Goal: Task Accomplishment & Management: Manage account settings

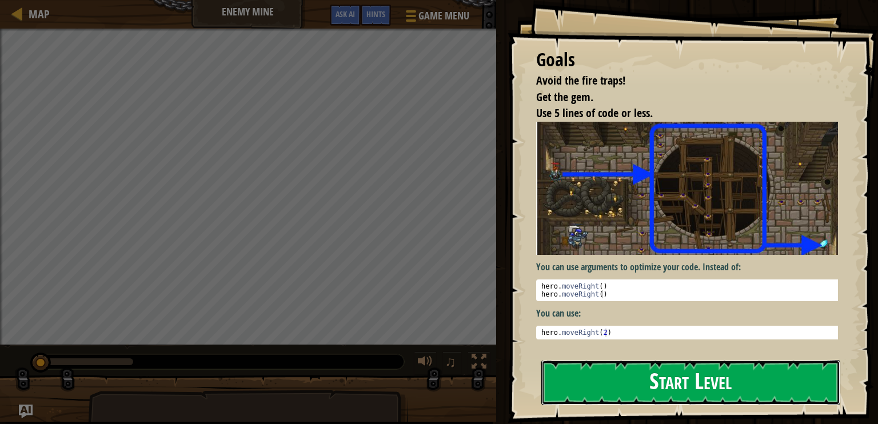
click at [583, 367] on button "Start Level" at bounding box center [690, 382] width 299 height 45
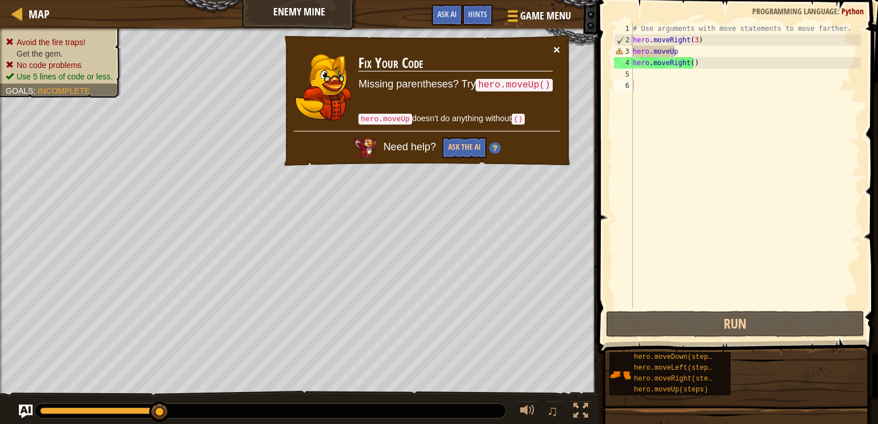
click at [555, 47] on button "×" at bounding box center [556, 49] width 7 height 12
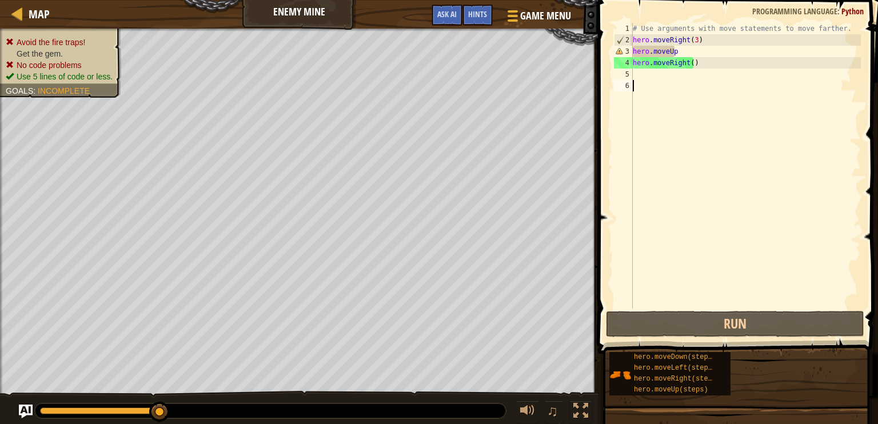
click at [676, 52] on div "# Use arguments with move statements to move farther. hero . moveRight ( 3 ) he…" at bounding box center [745, 177] width 230 height 309
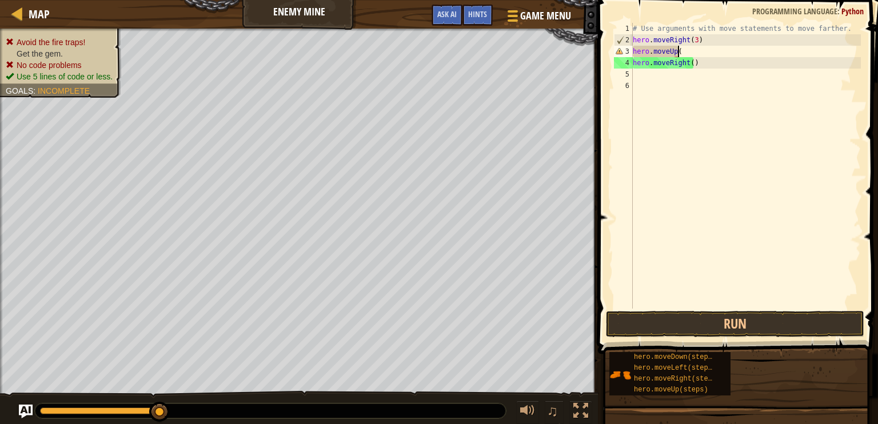
scroll to position [5, 3]
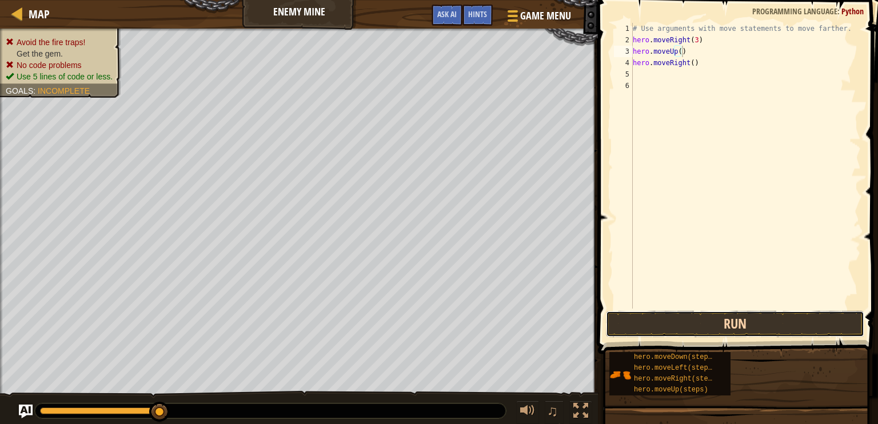
click at [754, 323] on button "Run" at bounding box center [735, 324] width 258 height 26
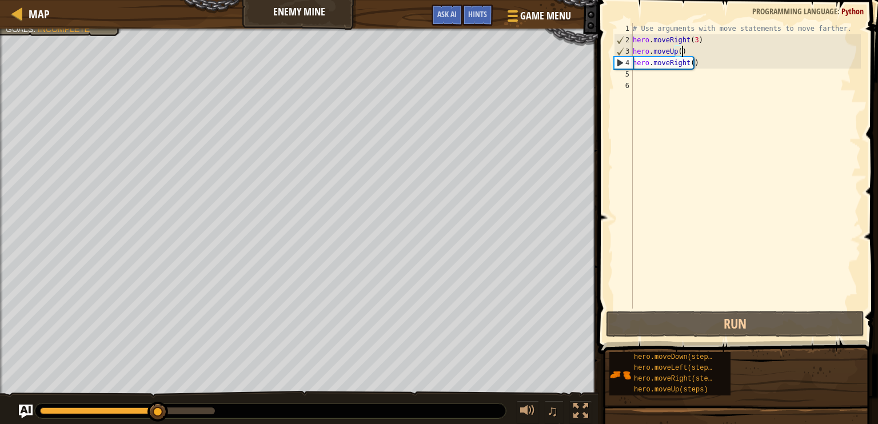
type textarea "hero.moveRight()"
click at [641, 77] on div "# Use arguments with move statements to move farther. hero . moveRight ( 3 ) he…" at bounding box center [745, 177] width 230 height 309
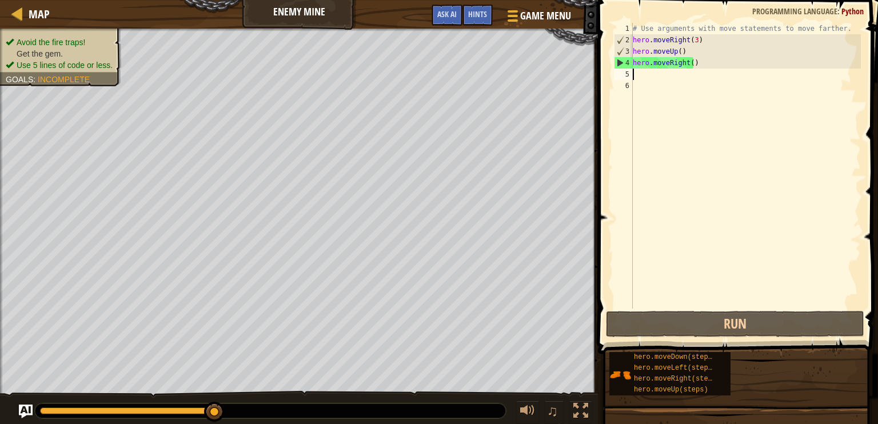
type textarea "h"
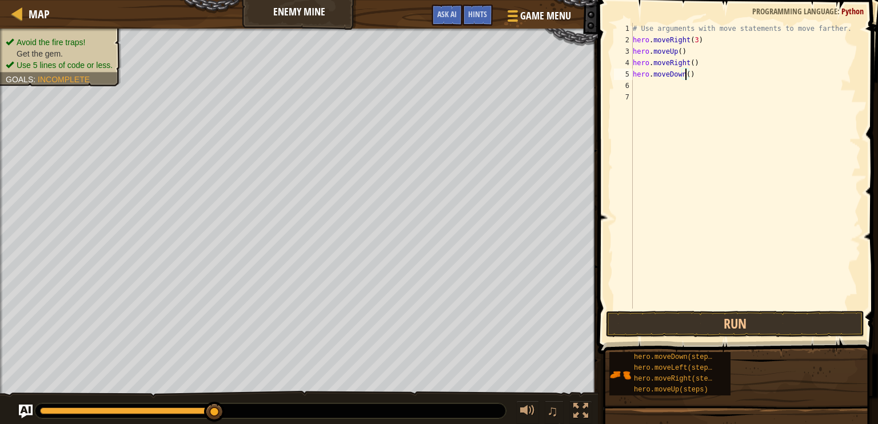
click at [685, 74] on div "# Use arguments with move statements to move farther. hero . moveRight ( 3 ) he…" at bounding box center [745, 177] width 230 height 309
type textarea "hero.moveDown(3)"
click at [667, 84] on div "# Use arguments with move statements to move farther. hero . moveRight ( 3 ) he…" at bounding box center [745, 177] width 230 height 309
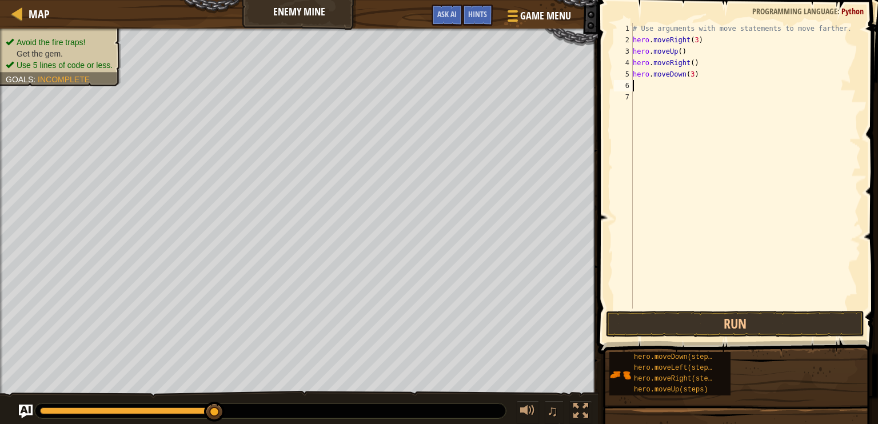
type textarea "h"
click at [690, 84] on div "# Use arguments with move statements to move farther. hero . moveRight ( 3 ) he…" at bounding box center [745, 177] width 230 height 309
type textarea "hero.moveRight(2)"
click at [752, 324] on button "Run" at bounding box center [735, 324] width 258 height 26
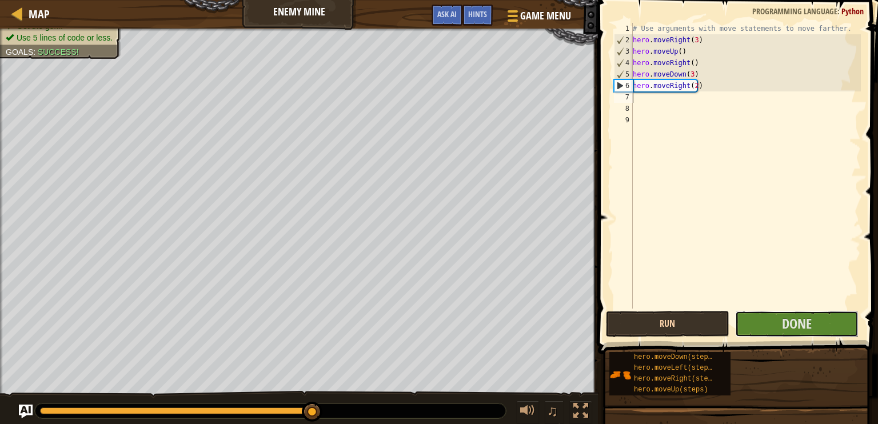
click at [752, 324] on button "Done" at bounding box center [796, 324] width 123 height 26
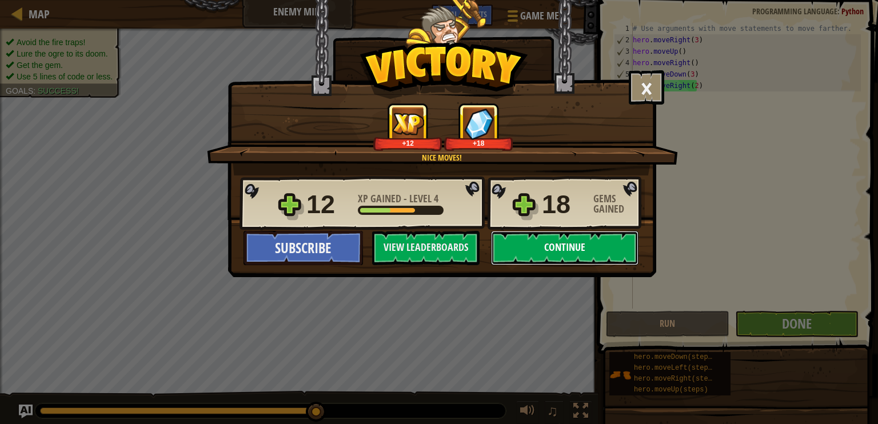
click at [531, 246] on button "Continue" at bounding box center [564, 248] width 147 height 34
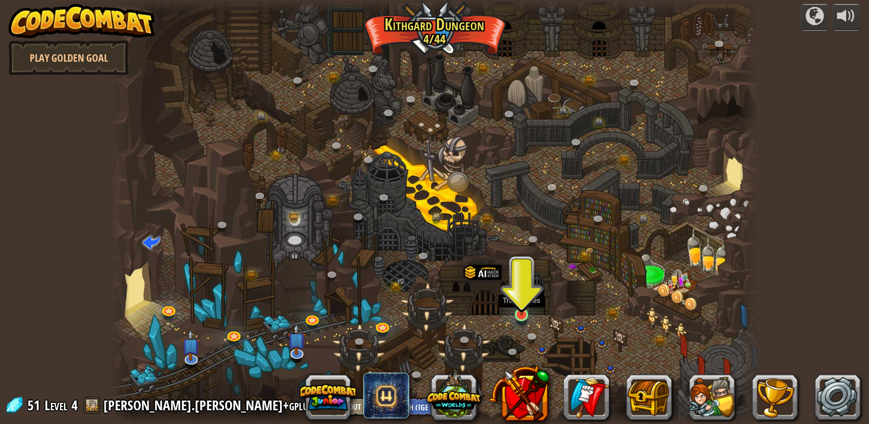
click at [523, 310] on img at bounding box center [522, 296] width 16 height 37
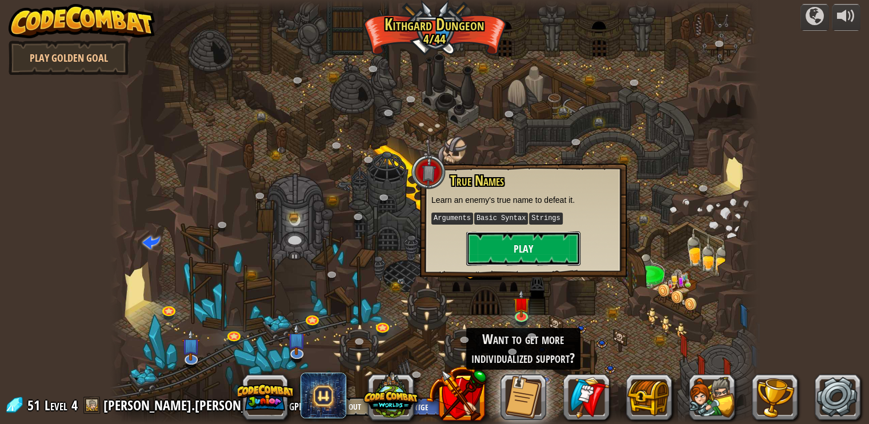
click at [543, 258] on button "Play" at bounding box center [523, 248] width 114 height 34
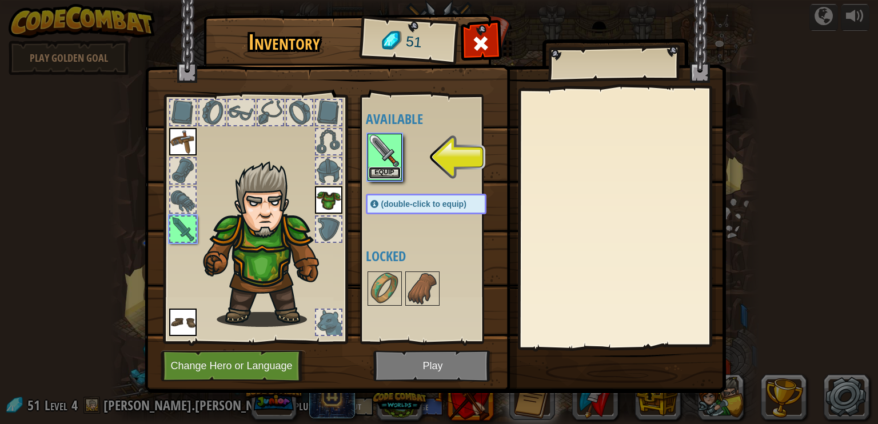
click at [383, 173] on button "Equip" at bounding box center [385, 173] width 32 height 12
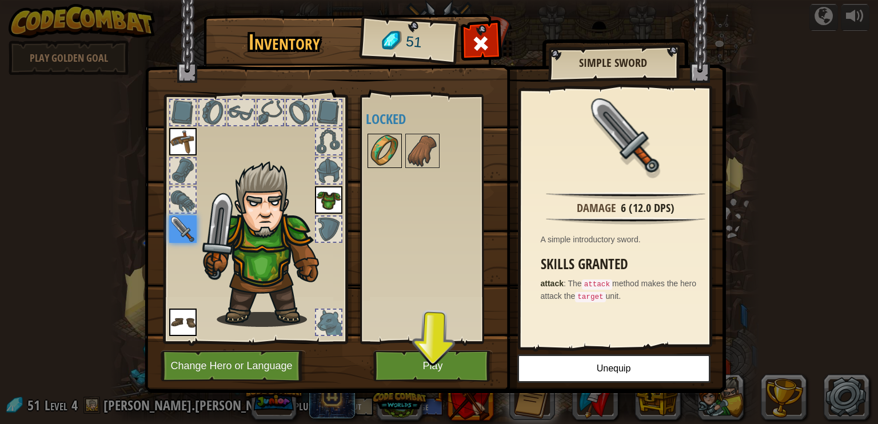
click at [382, 157] on img at bounding box center [385, 151] width 32 height 32
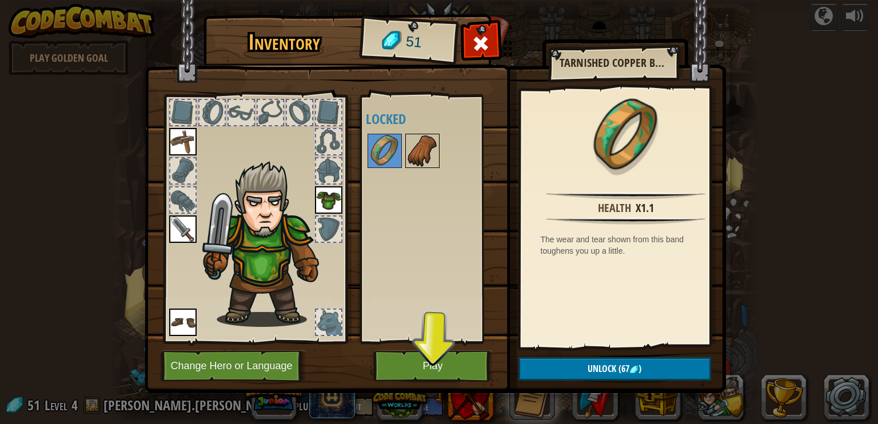
click at [407, 160] on img at bounding box center [422, 151] width 32 height 32
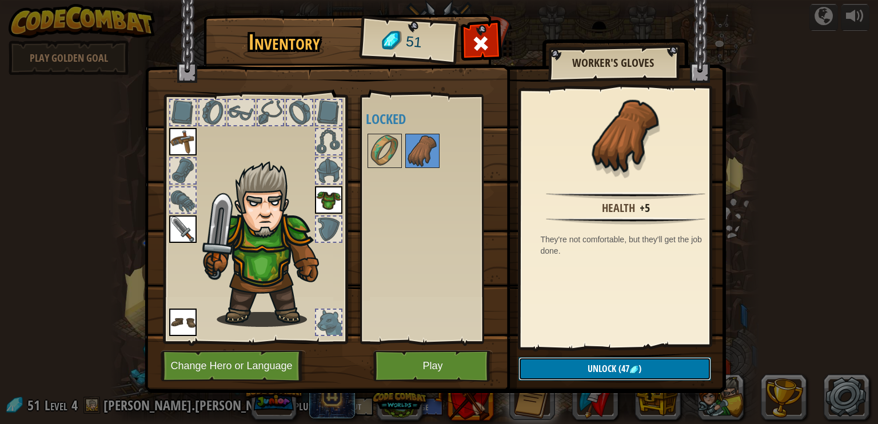
click at [651, 368] on button "Unlock (47 )" at bounding box center [614, 368] width 193 height 23
click at [612, 379] on button "Confirm" at bounding box center [614, 368] width 193 height 23
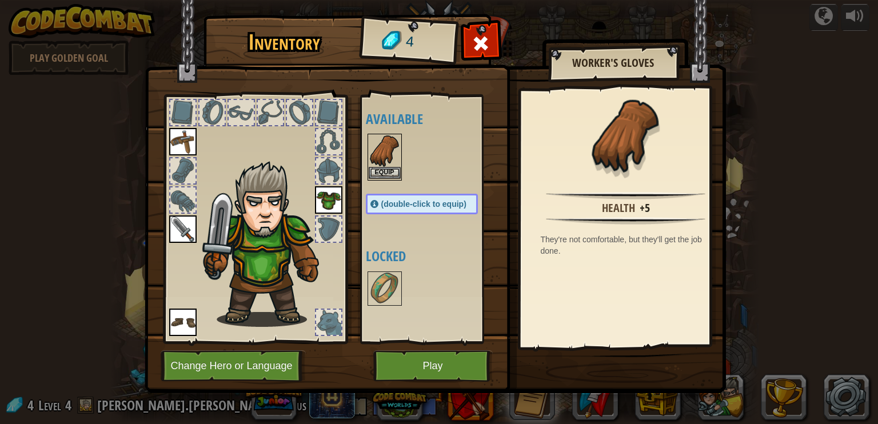
click at [386, 161] on img at bounding box center [385, 151] width 32 height 32
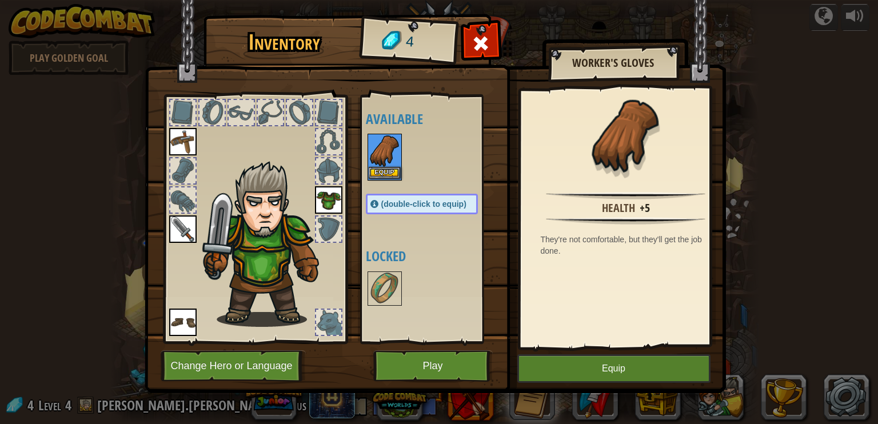
click at [386, 161] on img at bounding box center [385, 151] width 32 height 32
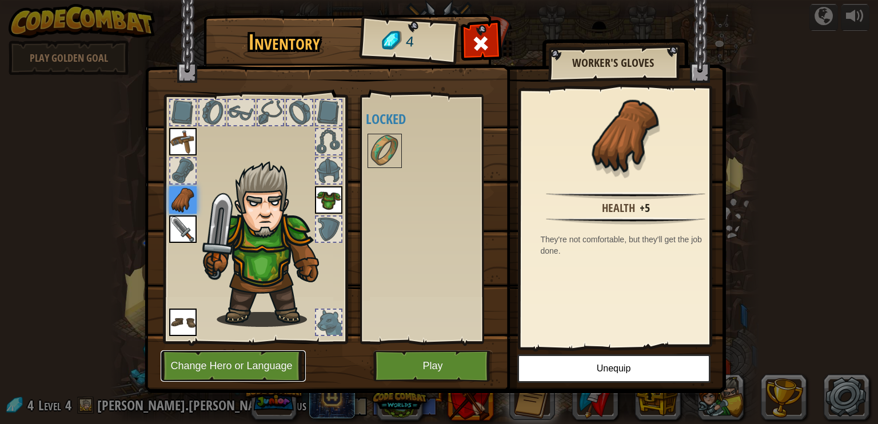
click at [218, 361] on button "Change Hero or Language" at bounding box center [233, 365] width 145 height 31
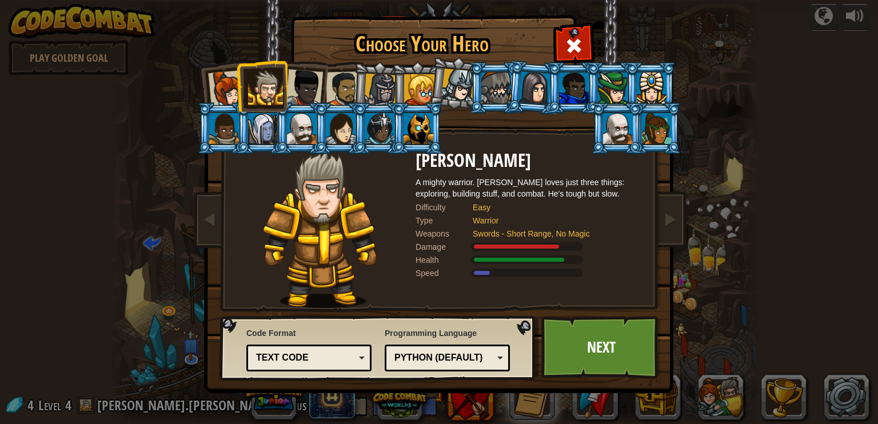
click at [349, 85] on div at bounding box center [343, 88] width 35 height 35
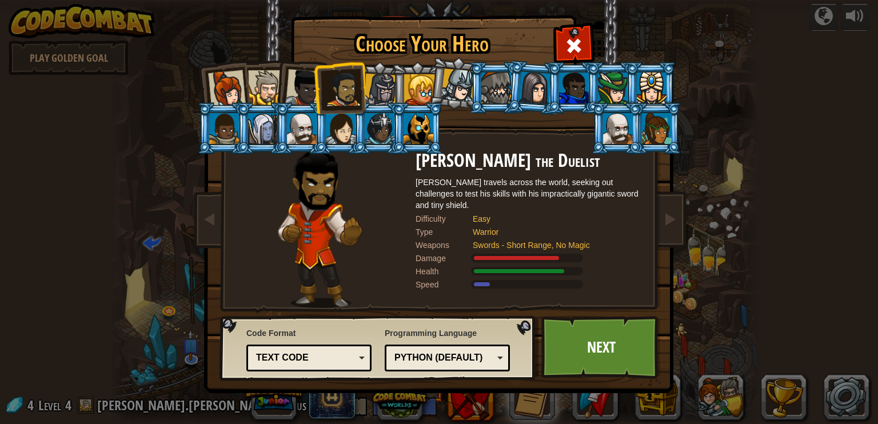
click at [265, 82] on div at bounding box center [265, 87] width 35 height 35
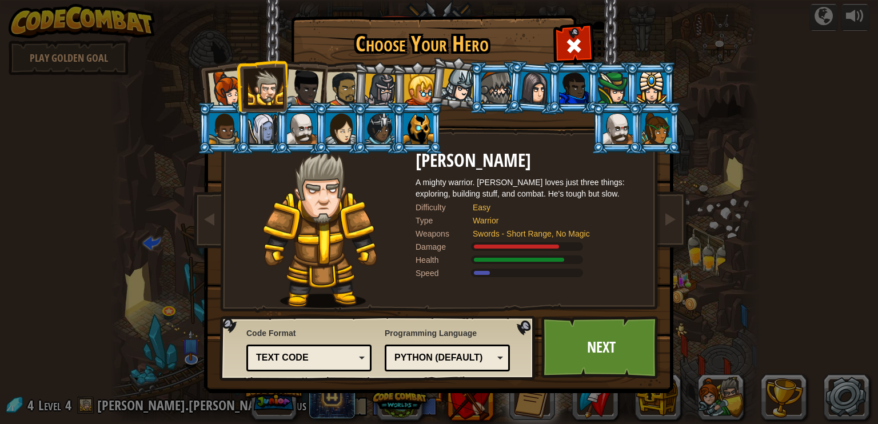
click at [343, 84] on div at bounding box center [343, 88] width 35 height 35
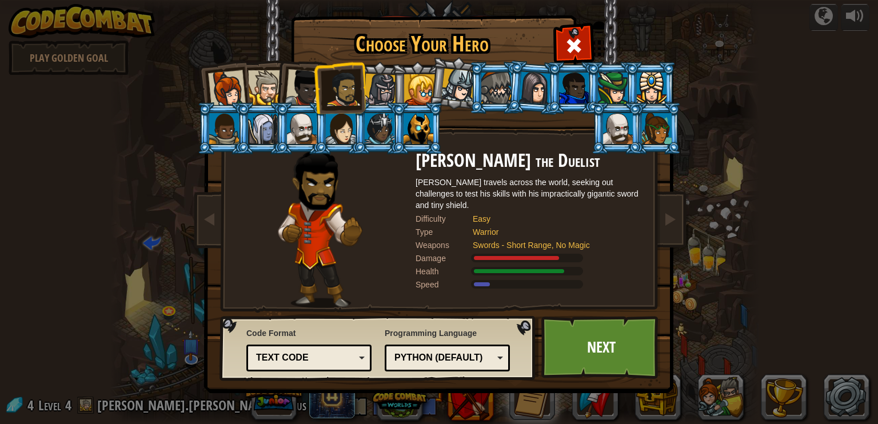
click at [298, 86] on div at bounding box center [304, 88] width 38 height 38
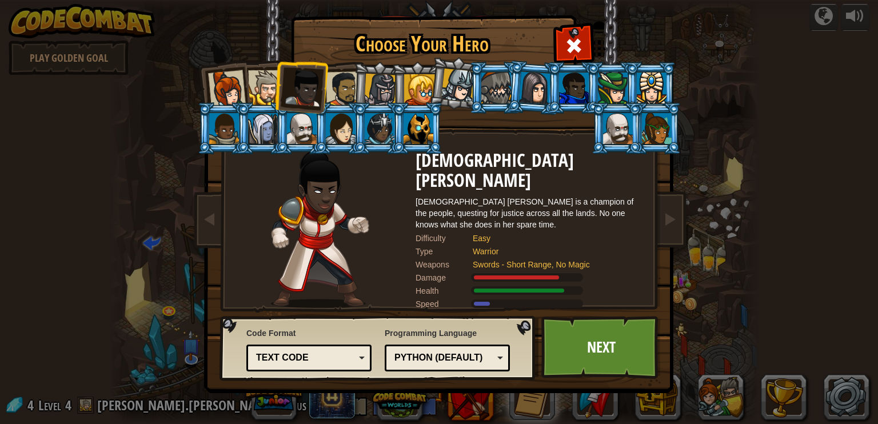
click at [341, 83] on div at bounding box center [343, 88] width 35 height 35
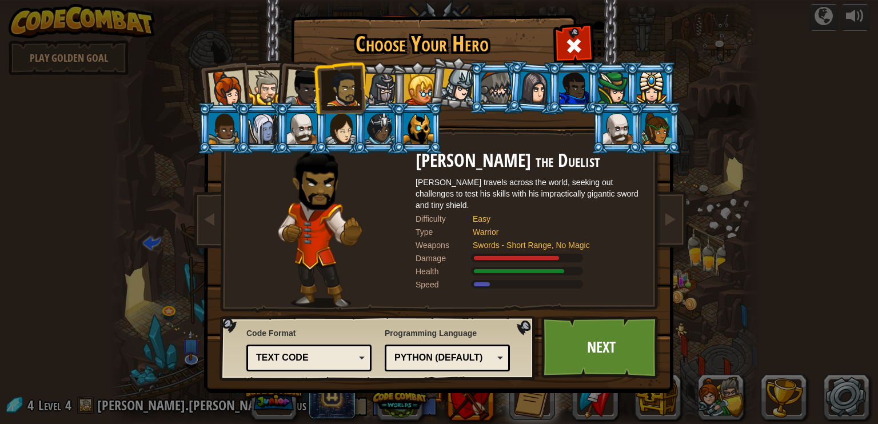
click at [297, 102] on li at bounding box center [300, 128] width 51 height 52
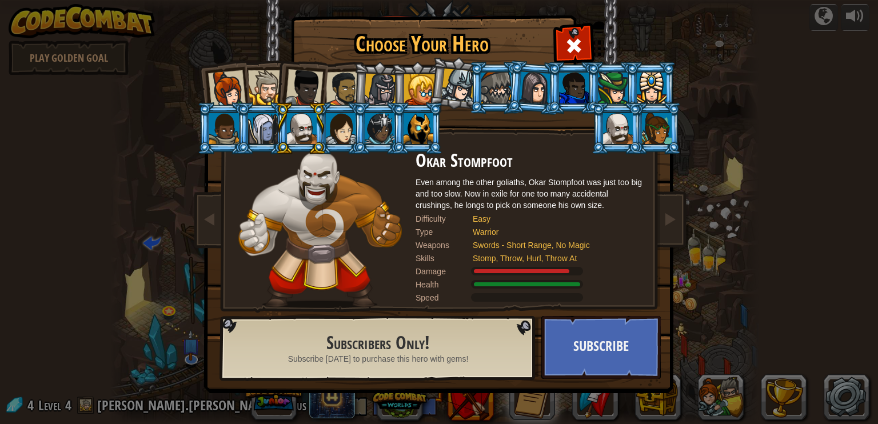
click at [291, 135] on div at bounding box center [302, 128] width 30 height 31
click at [619, 130] on div at bounding box center [618, 128] width 30 height 31
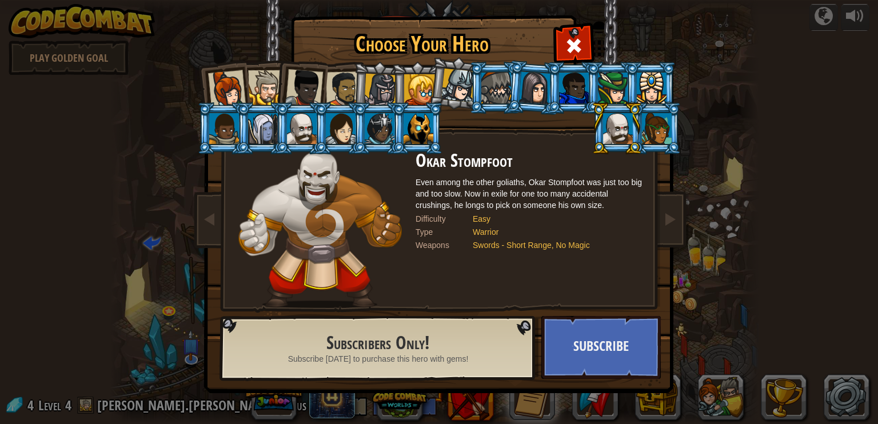
click at [299, 125] on div at bounding box center [302, 128] width 30 height 31
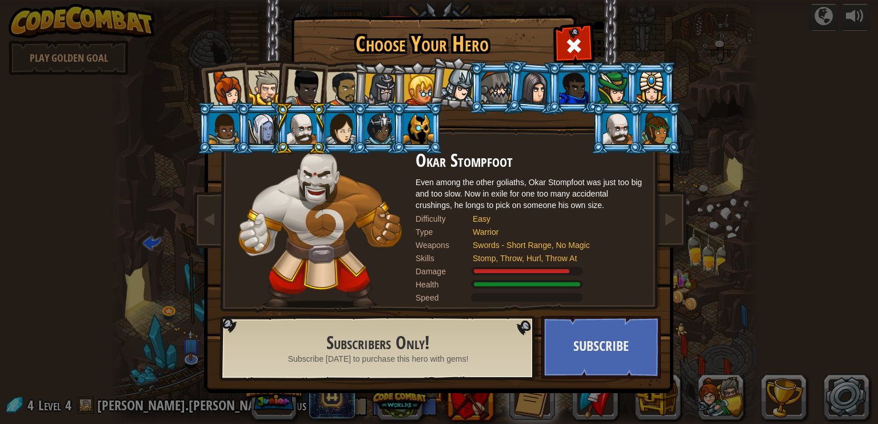
click at [328, 87] on div at bounding box center [343, 88] width 35 height 35
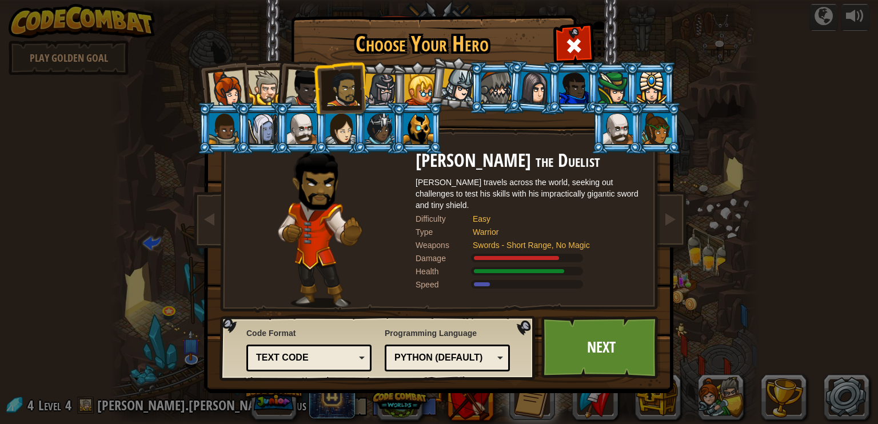
click at [294, 86] on div at bounding box center [304, 88] width 38 height 38
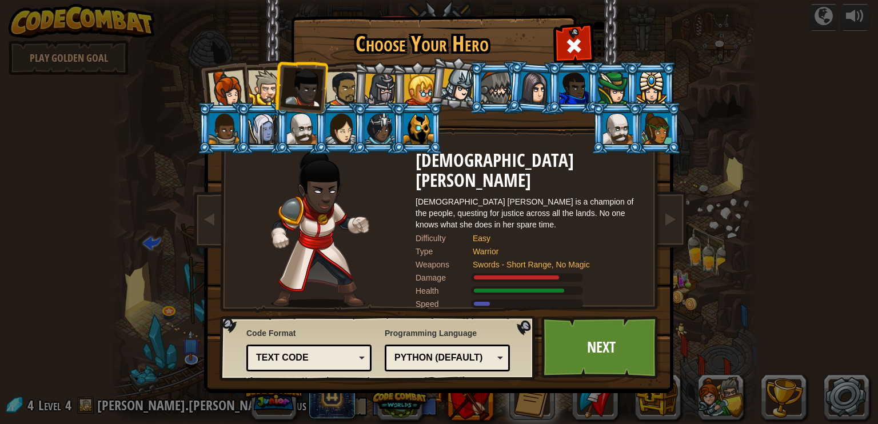
click at [337, 84] on div at bounding box center [343, 88] width 35 height 35
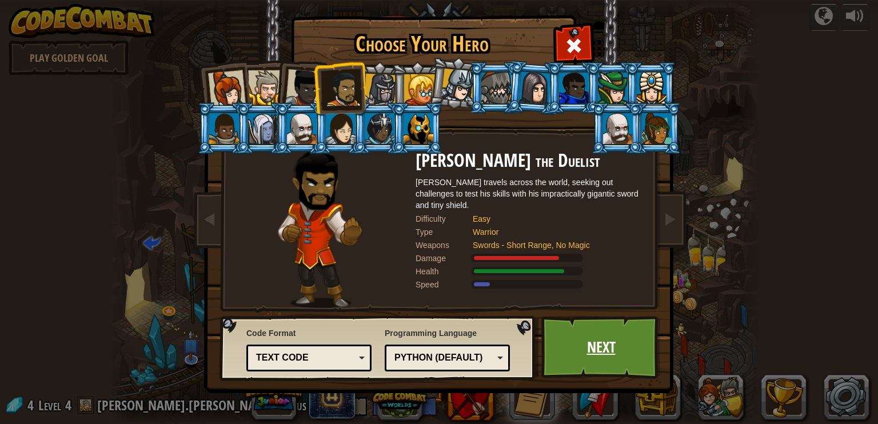
click at [600, 365] on link "Next" at bounding box center [600, 347] width 119 height 63
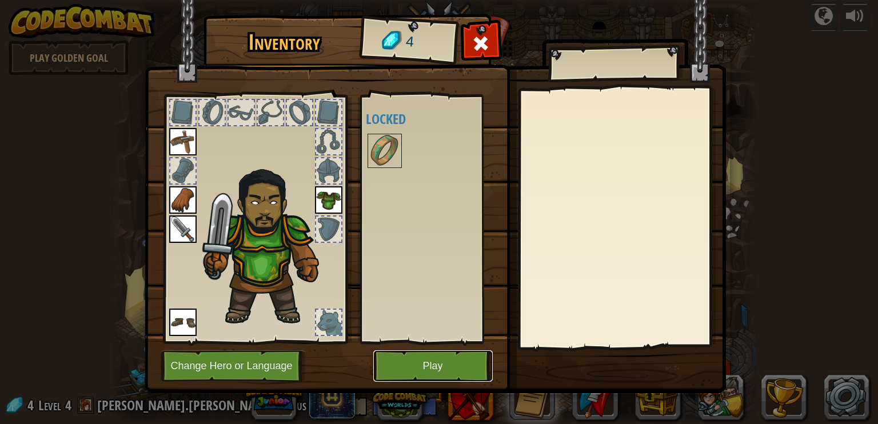
click at [411, 364] on button "Play" at bounding box center [432, 365] width 119 height 31
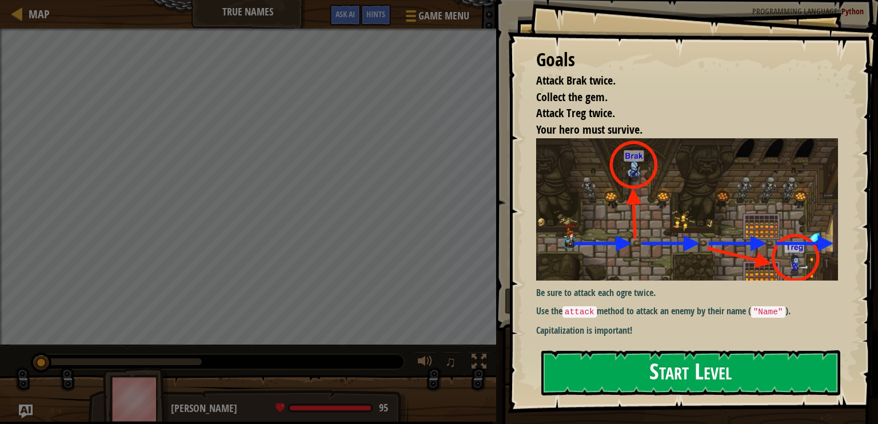
click at [562, 374] on button "Start Level" at bounding box center [690, 372] width 299 height 45
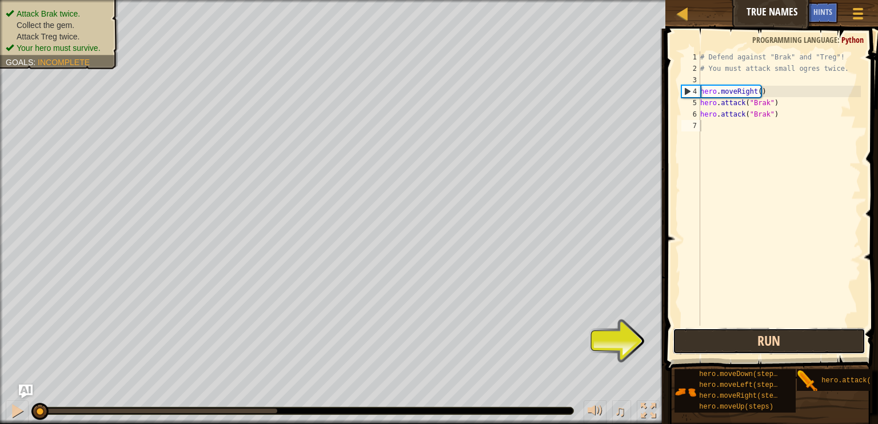
click at [697, 341] on button "Run" at bounding box center [769, 341] width 193 height 26
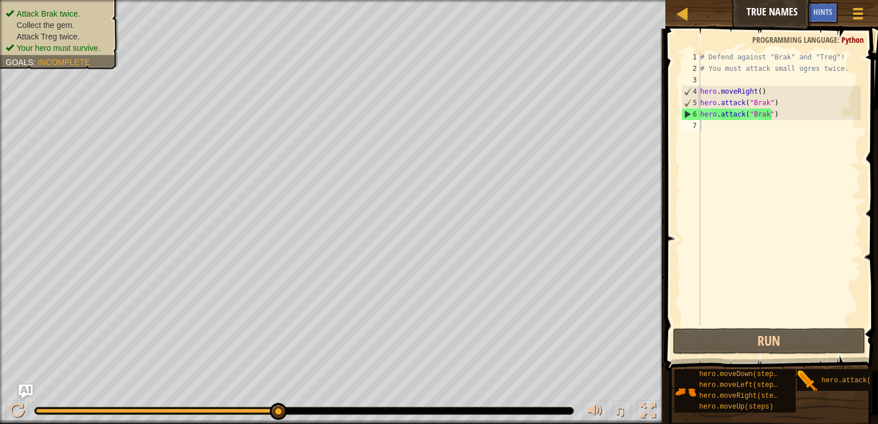
click at [725, 130] on div "# Defend against "Brak" and "Treg"! # You must attack small ogres twice. hero .…" at bounding box center [779, 199] width 163 height 297
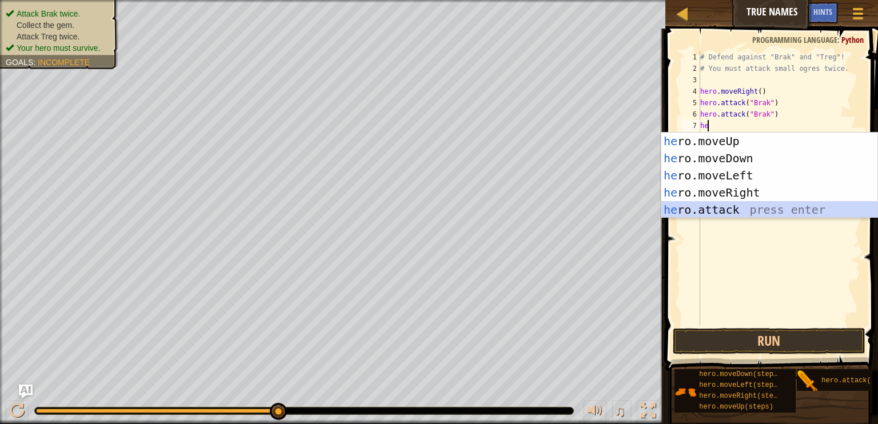
click at [733, 207] on div "he ro.moveUp press enter he ro.moveDown press enter he ro.moveLeft press enter …" at bounding box center [769, 193] width 216 height 120
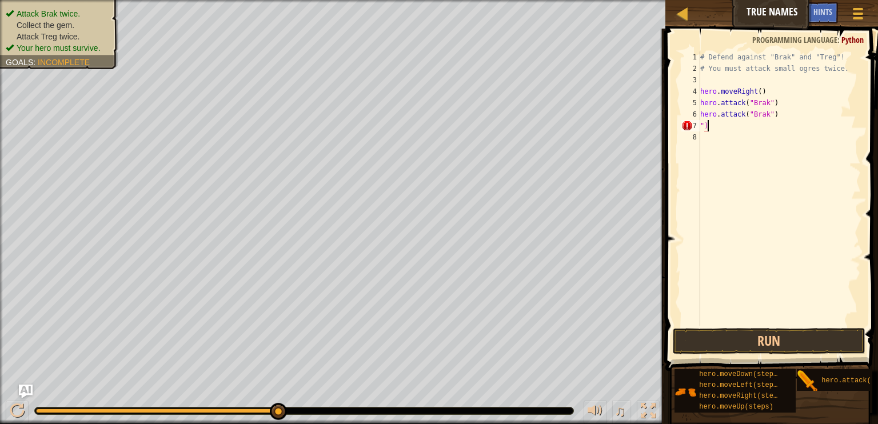
click at [718, 127] on div "# Defend against "Brak" and "Treg"! # You must attack small ogres twice. hero .…" at bounding box center [779, 199] width 163 height 297
type textarea """
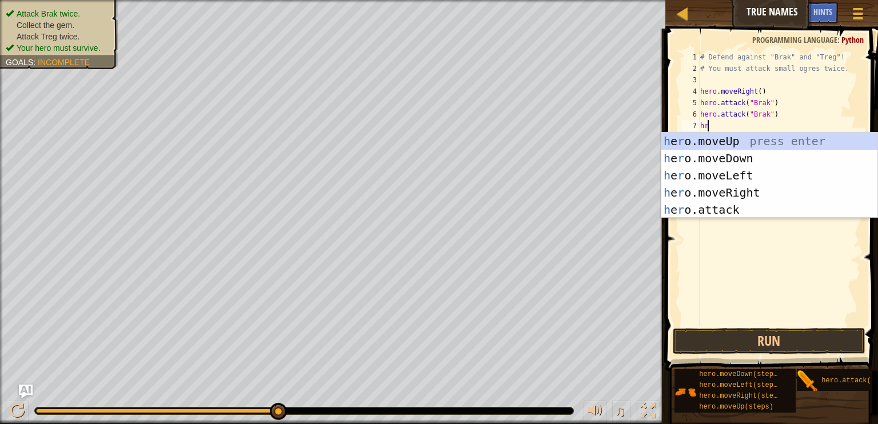
type textarea "hro"
click at [739, 191] on div "h e ro .moveUp press enter h e ro .moveDown press enter h e ro .moveLeft press …" at bounding box center [769, 193] width 216 height 120
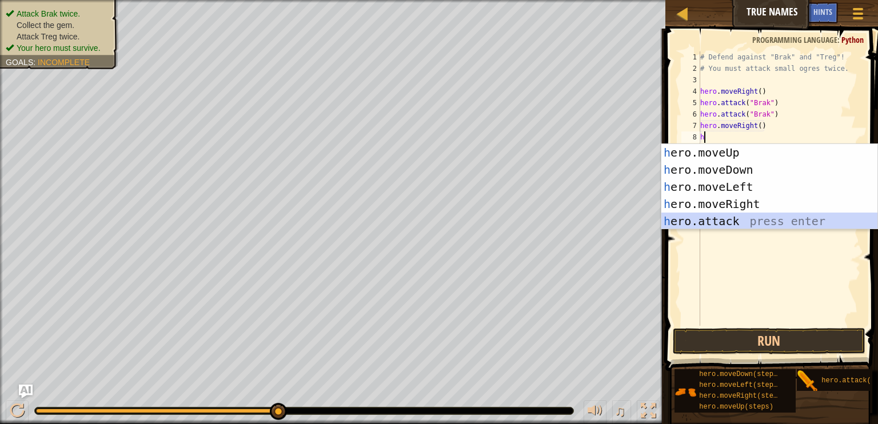
click at [726, 217] on div "h ero.moveUp press enter h ero.moveDown press enter h ero.moveLeft press enter …" at bounding box center [769, 204] width 216 height 120
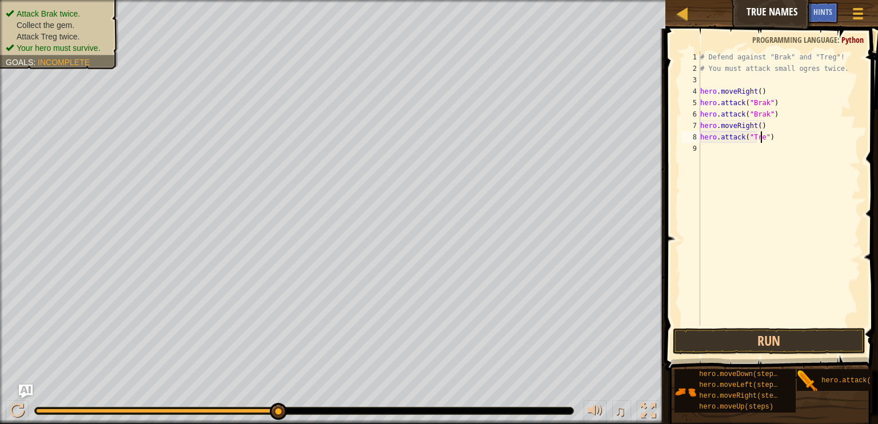
scroll to position [5, 5]
type textarea "hero.attack("Treg")"
click at [749, 170] on div "# Defend against "Brak" and "Treg"! # You must attack small ogres twice. hero .…" at bounding box center [779, 199] width 163 height 297
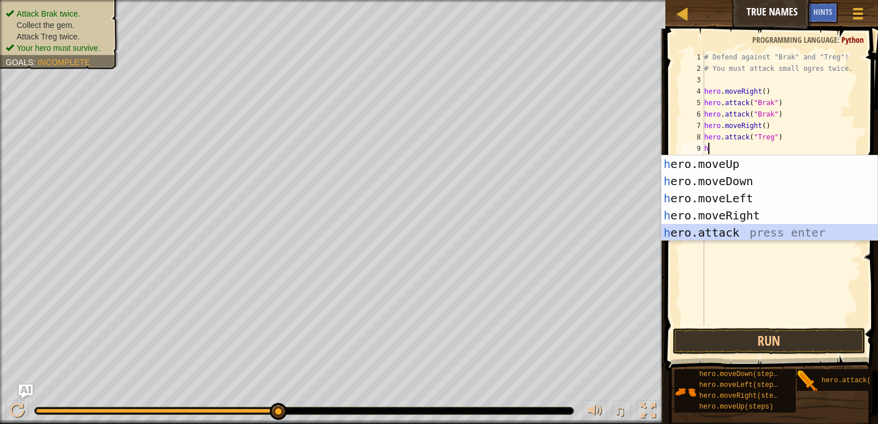
click at [761, 231] on div "h ero.moveUp press enter h ero.moveDown press enter h ero.moveLeft press enter …" at bounding box center [769, 215] width 216 height 120
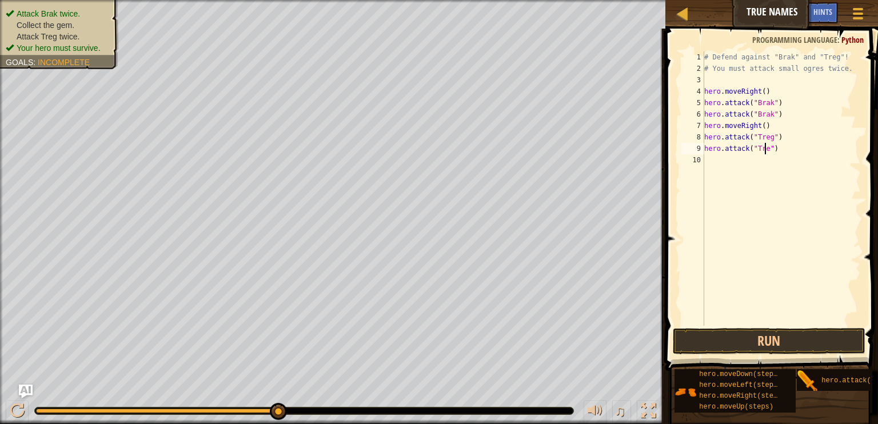
type textarea "hero.attack("Treg")"
type textarea "h"
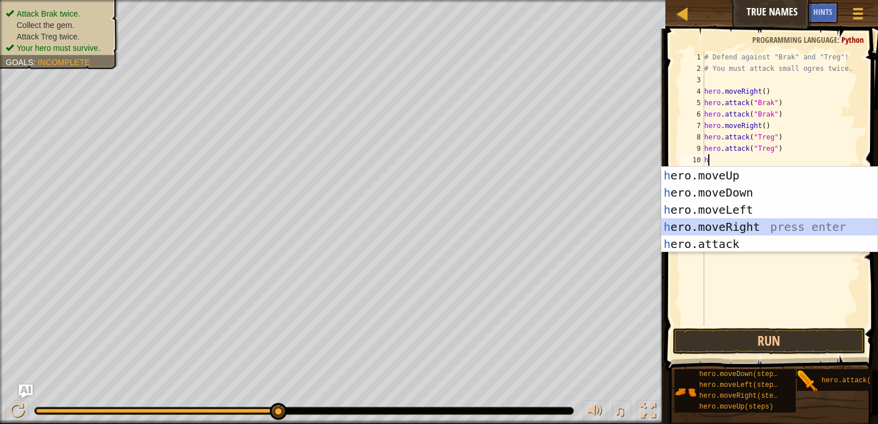
click at [771, 227] on div "h ero.moveUp press enter h ero.moveDown press enter h ero.moveLeft press enter …" at bounding box center [769, 227] width 216 height 120
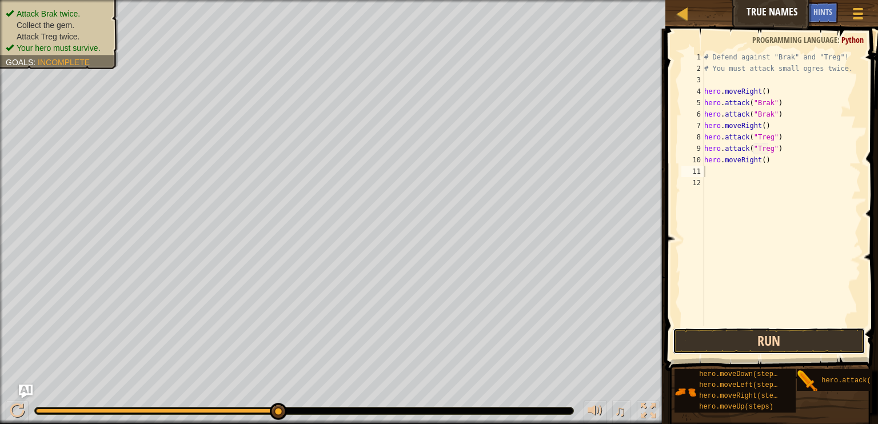
click at [741, 342] on button "Run" at bounding box center [769, 341] width 193 height 26
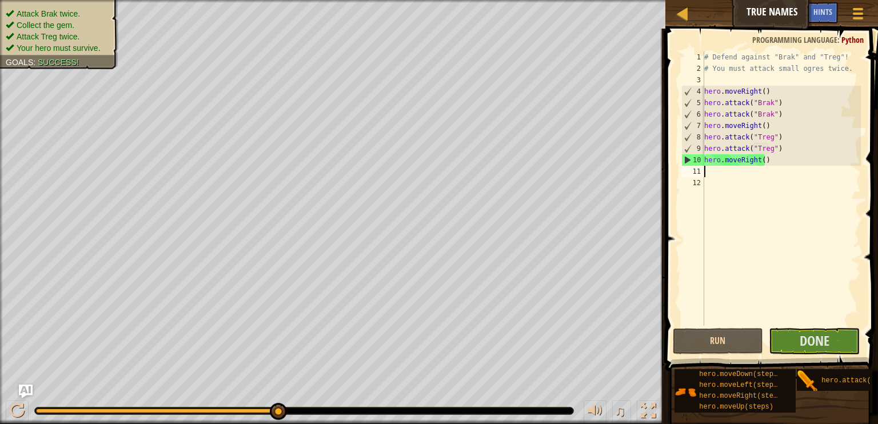
click at [763, 159] on div "# Defend against "Brak" and "Treg"! # You must attack small ogres twice. hero .…" at bounding box center [781, 199] width 159 height 297
click at [760, 159] on div "# Defend against "Brak" and "Treg"! # You must attack small ogres twice. hero .…" at bounding box center [781, 199] width 159 height 297
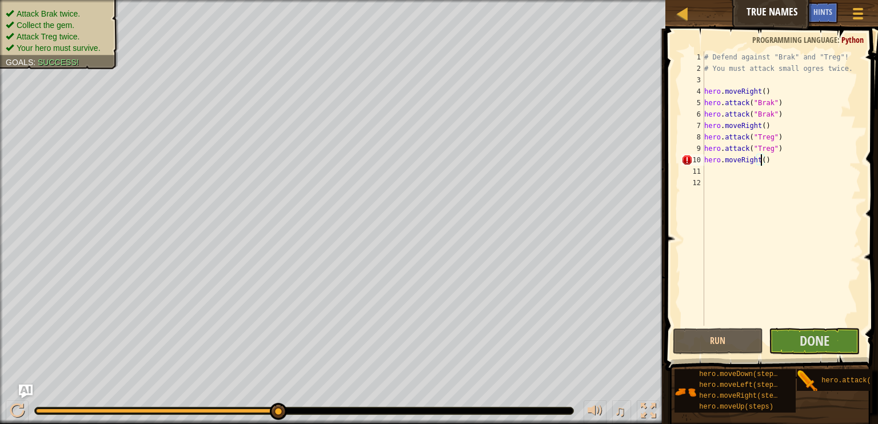
scroll to position [5, 4]
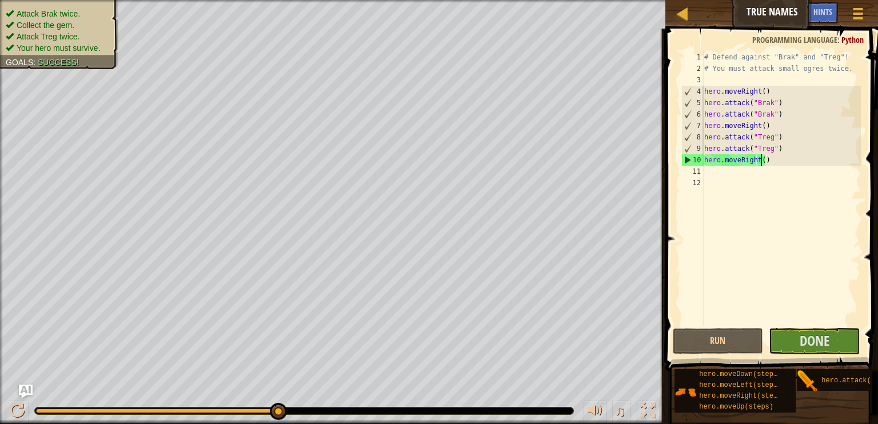
type textarea "hero.moveRight(2)"
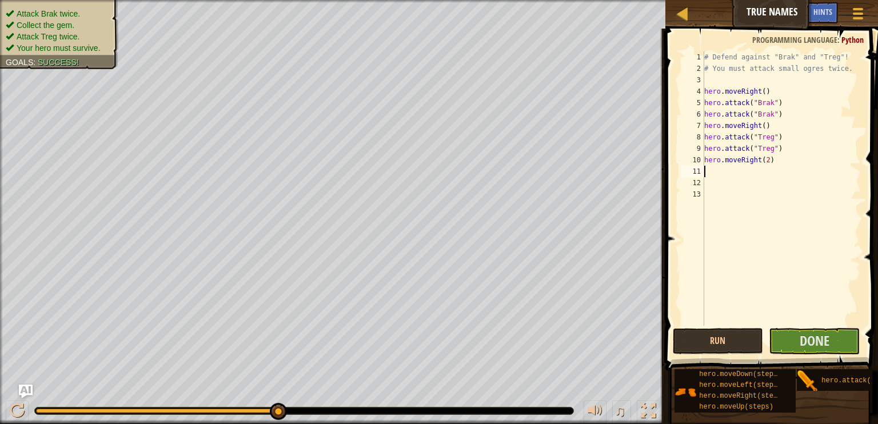
scroll to position [5, 0]
click at [828, 338] on span "Done" at bounding box center [814, 340] width 30 height 18
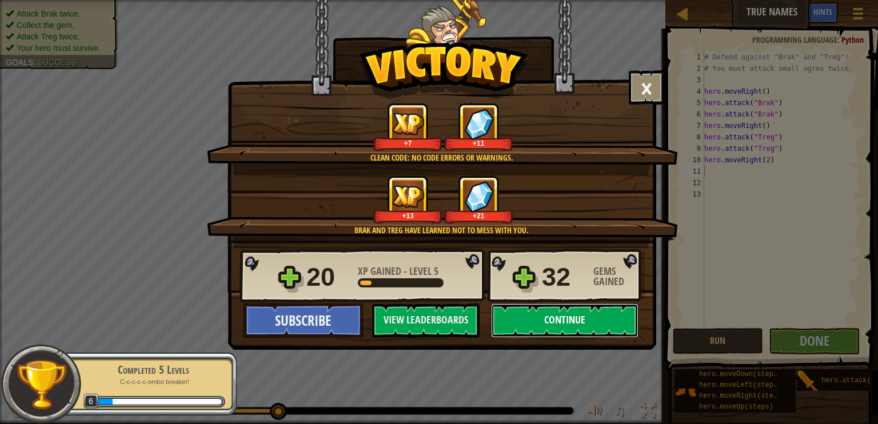
click at [581, 317] on button "Continue" at bounding box center [564, 320] width 147 height 34
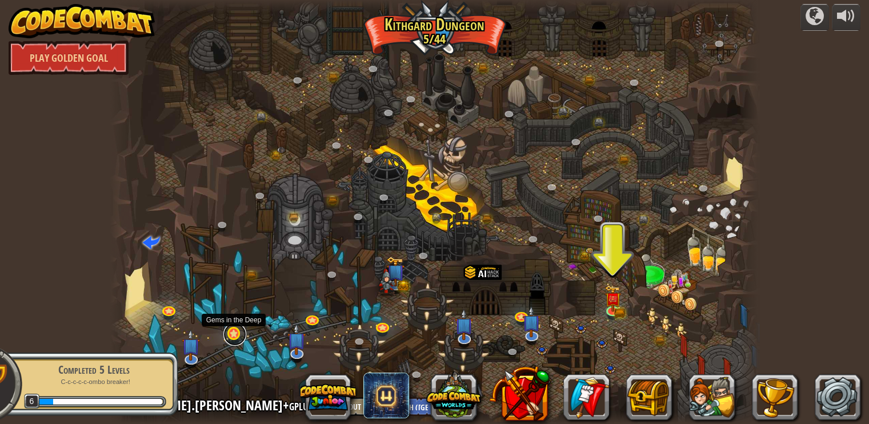
click at [234, 335] on link at bounding box center [234, 334] width 23 height 23
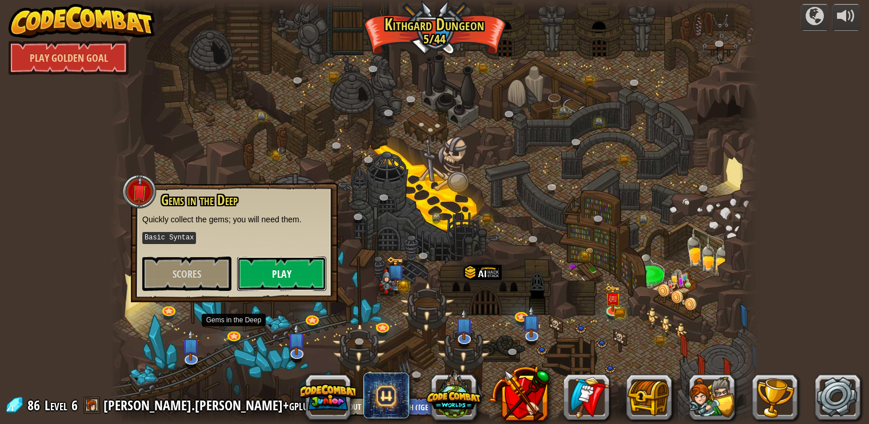
click at [277, 276] on button "Play" at bounding box center [281, 274] width 89 height 34
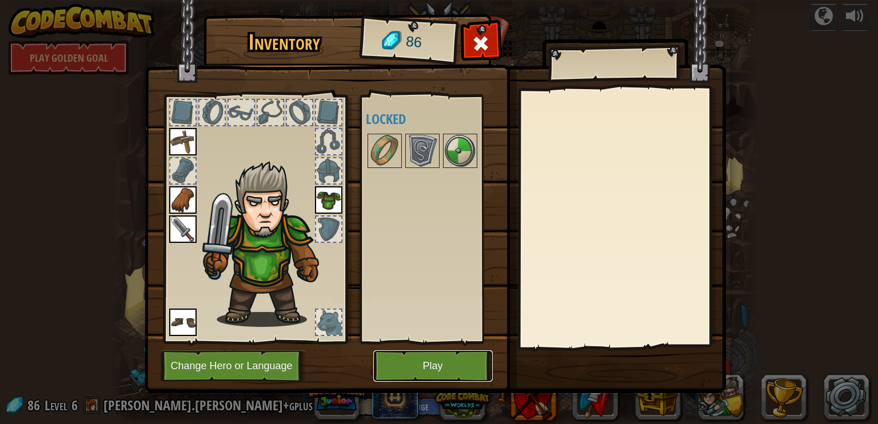
click at [429, 363] on button "Play" at bounding box center [432, 365] width 119 height 31
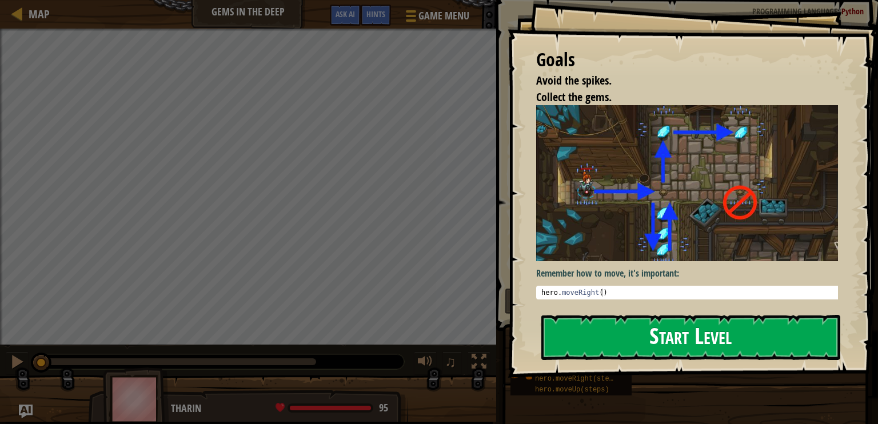
click at [622, 331] on button "Start Level" at bounding box center [690, 337] width 299 height 45
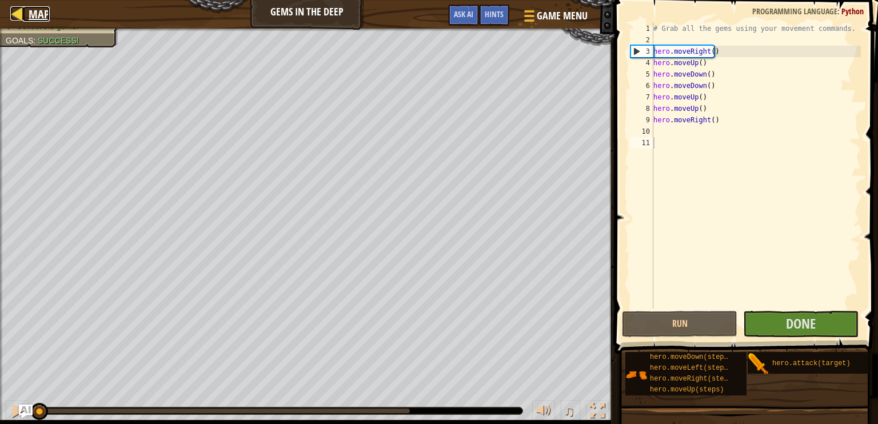
click at [18, 11] on div at bounding box center [17, 13] width 14 height 14
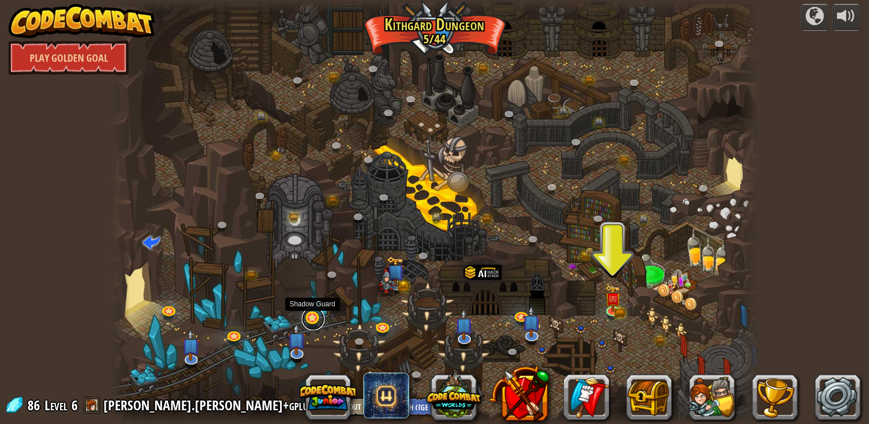
click at [312, 317] on link at bounding box center [313, 318] width 23 height 23
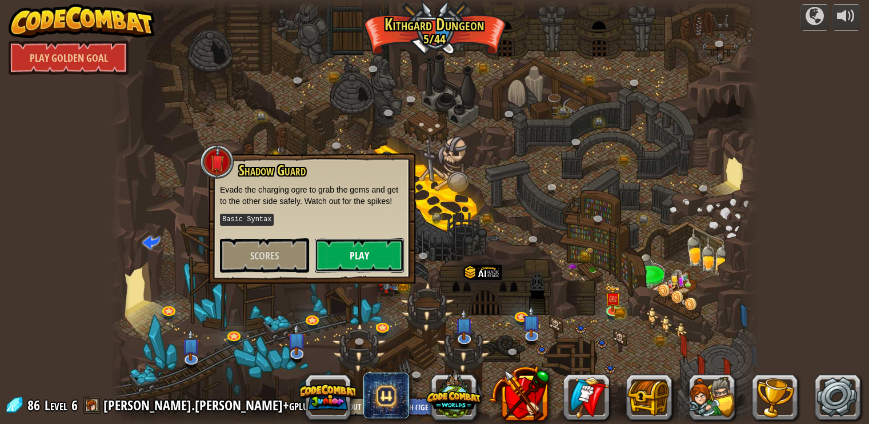
click at [373, 255] on button "Play" at bounding box center [359, 255] width 89 height 34
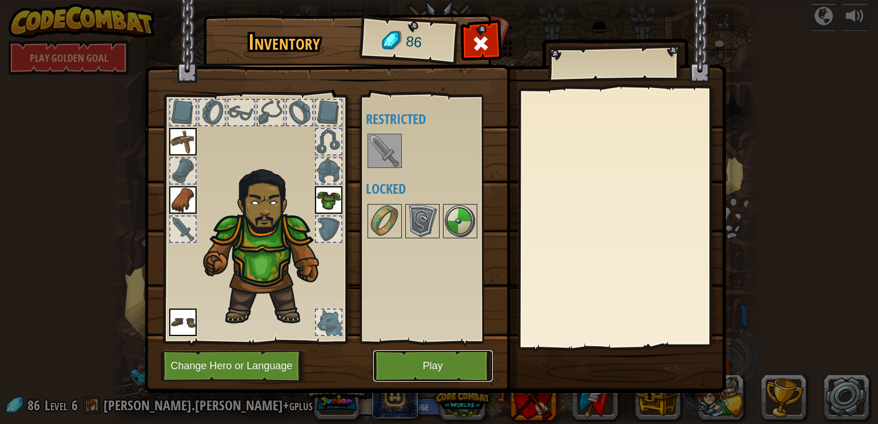
click at [421, 366] on button "Play" at bounding box center [432, 365] width 119 height 31
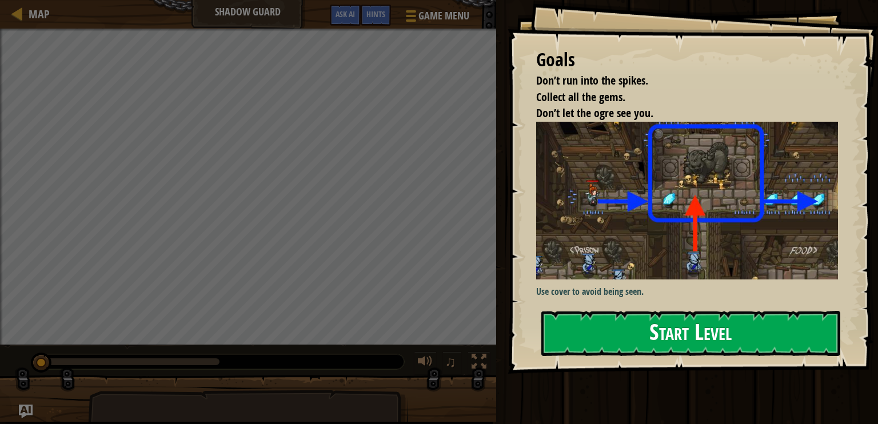
click at [593, 342] on button "Start Level" at bounding box center [690, 333] width 299 height 45
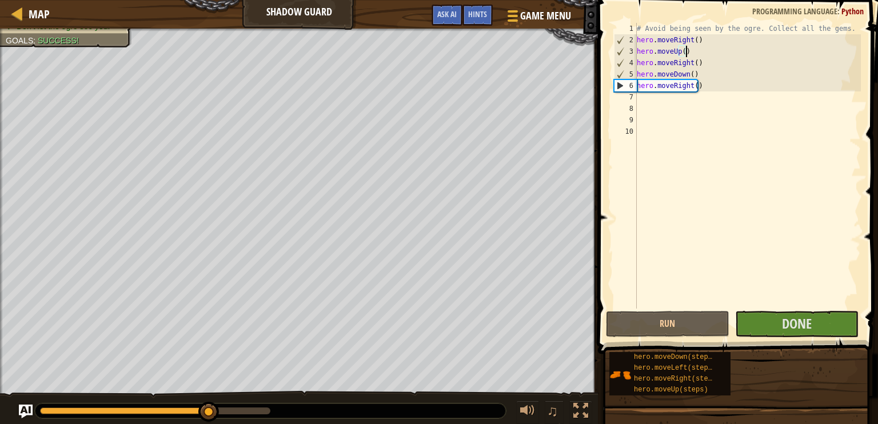
click at [713, 53] on div "# Avoid being seen by the ogre. Collect all the gems. hero . moveRight ( ) hero…" at bounding box center [747, 177] width 226 height 309
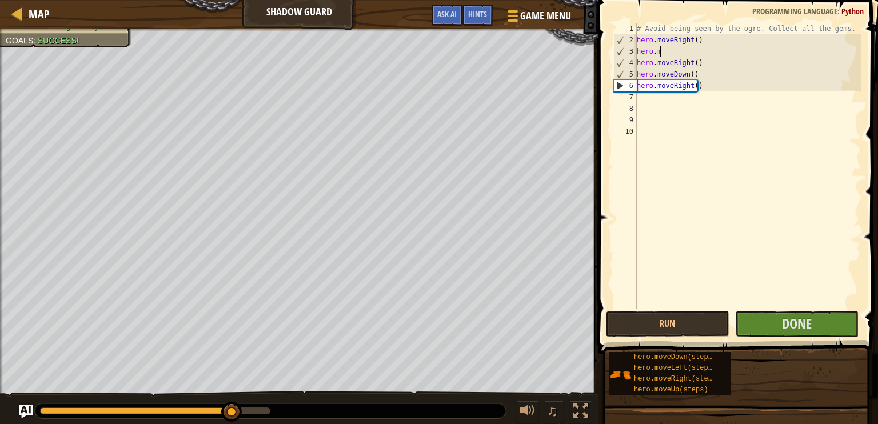
type textarea "h"
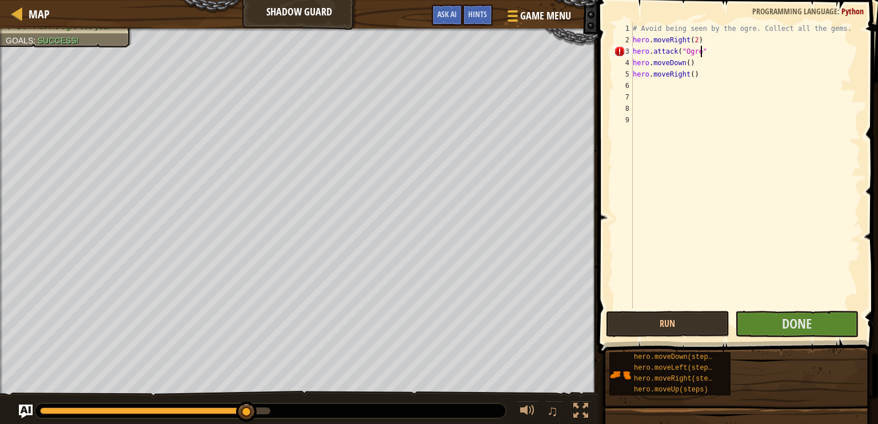
scroll to position [5, 5]
click at [691, 63] on div "# Avoid being seen by the ogre. Collect all the gems. hero . moveRight ( 2 ) he…" at bounding box center [745, 177] width 230 height 309
type textarea "h"
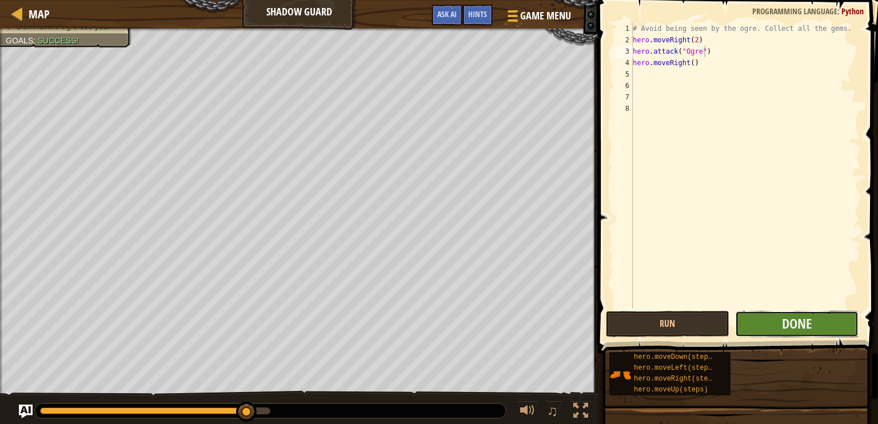
click at [775, 318] on button "Done" at bounding box center [796, 324] width 123 height 26
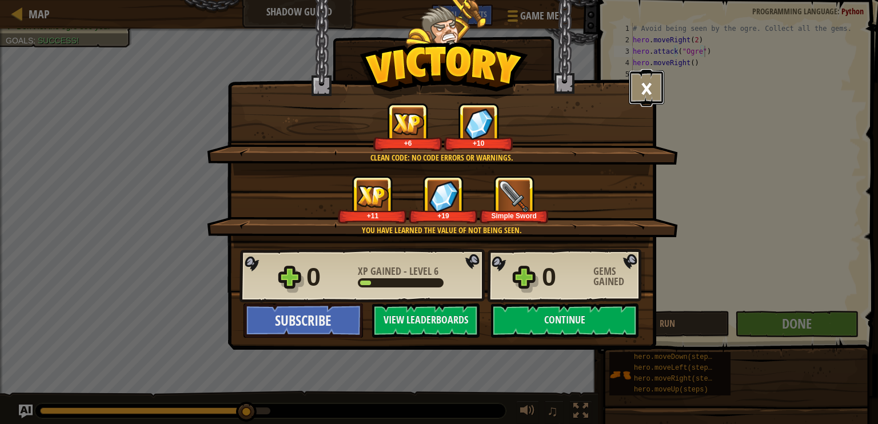
click at [639, 87] on button "×" at bounding box center [646, 87] width 35 height 34
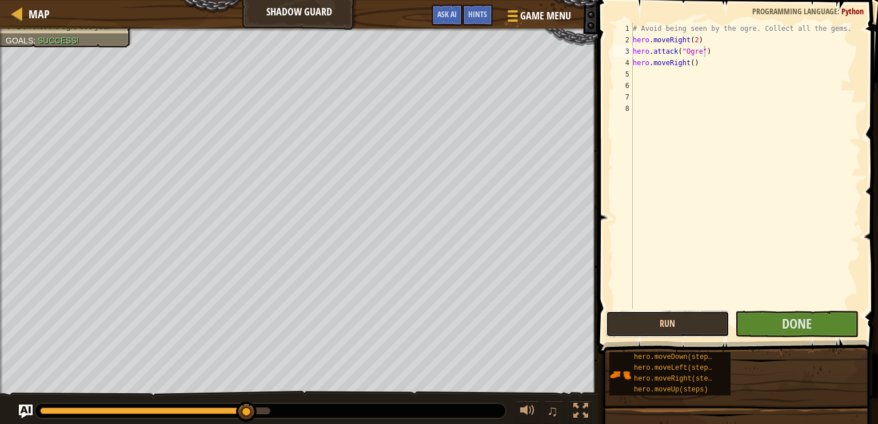
click at [653, 323] on button "Run" at bounding box center [667, 324] width 123 height 26
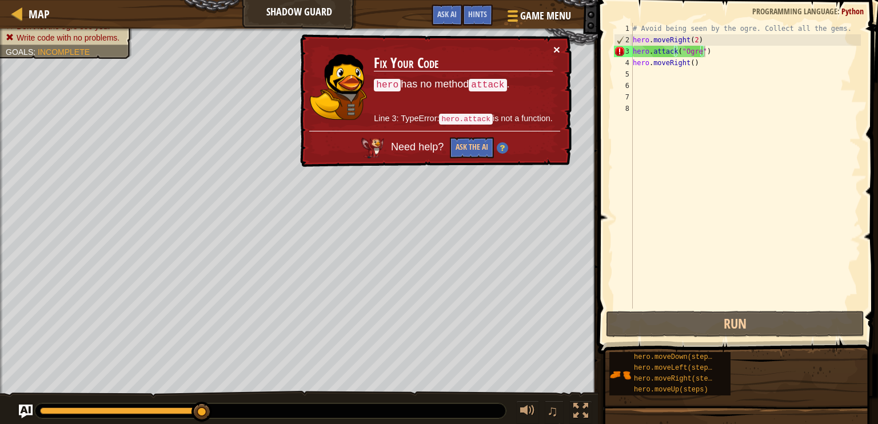
click at [555, 50] on button "×" at bounding box center [556, 49] width 7 height 12
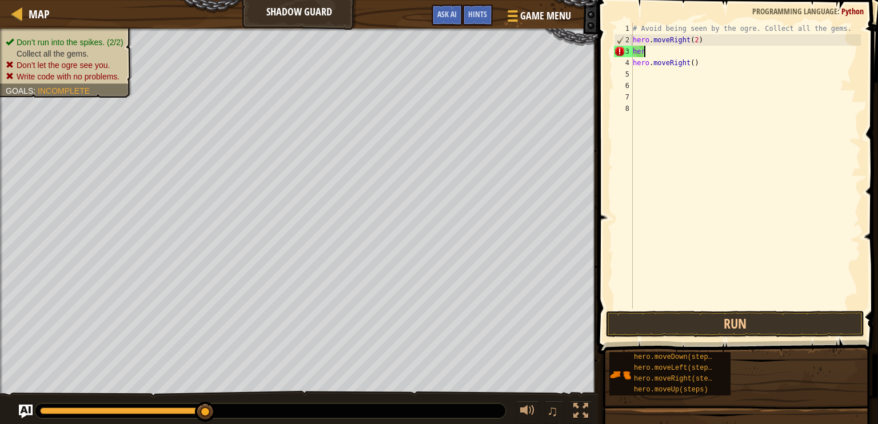
type textarea "h"
click at [693, 41] on div "# Avoid being seen by the ogre. Collect all the gems. hero . moveRight ( 2 ) he…" at bounding box center [745, 177] width 230 height 309
type textarea "hero.moveRight()"
click at [642, 59] on div "# Avoid being seen by the ogre. Collect all the gems. hero . moveRight ( ) hero…" at bounding box center [745, 177] width 230 height 309
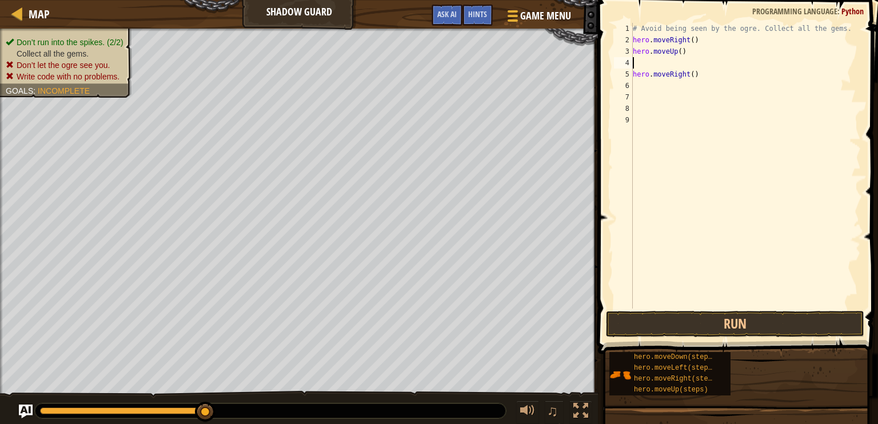
type textarea "h"
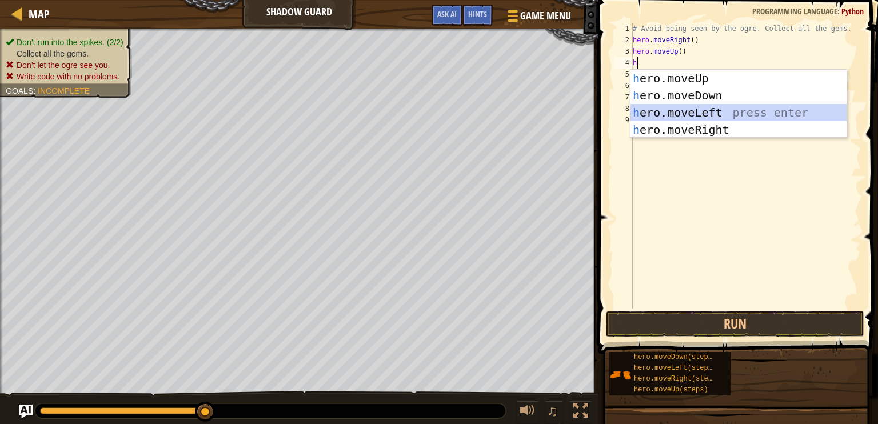
click at [679, 121] on div "h ero.moveUp press enter h ero.moveDown press enter h ero.moveLeft press enter …" at bounding box center [738, 121] width 216 height 103
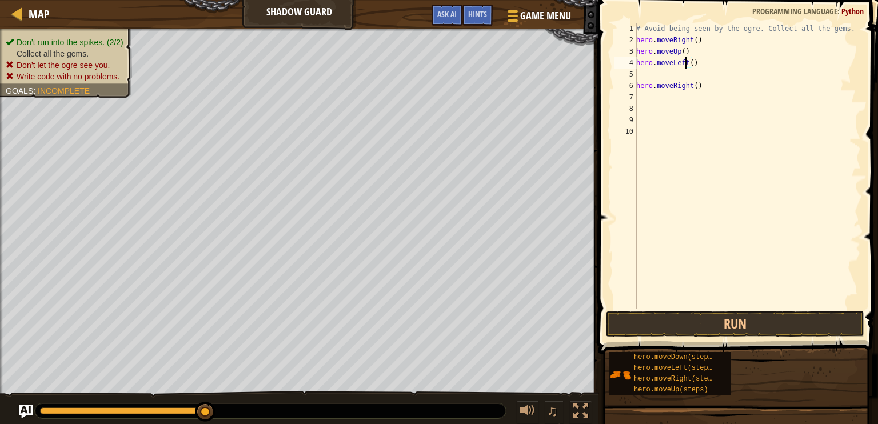
click at [683, 66] on div "# Avoid being seen by the ogre. Collect all the gems. hero . moveRight ( ) hero…" at bounding box center [747, 177] width 227 height 309
click at [687, 82] on div "# Avoid being seen by the ogre. Collect all the gems. hero . moveRight ( ) hero…" at bounding box center [747, 177] width 227 height 309
type textarea "hero.moveRight()"
click at [680, 73] on div "# Avoid being seen by the ogre. Collect all the gems. hero . moveRight ( ) hero…" at bounding box center [747, 177] width 227 height 309
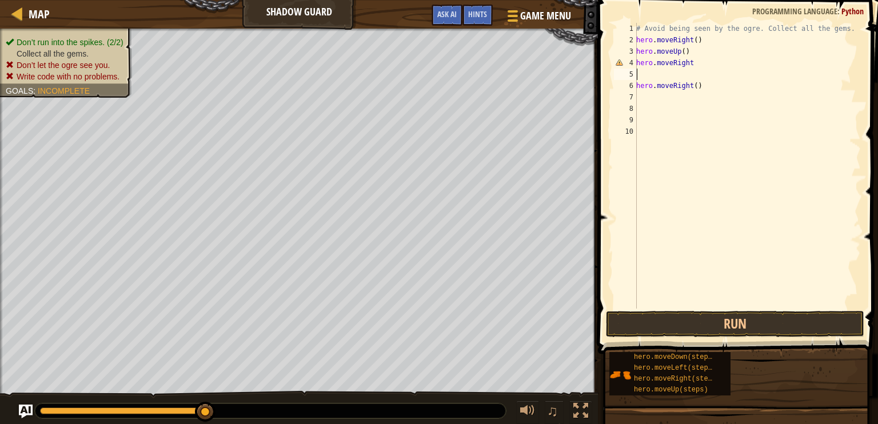
scroll to position [5, 0]
click at [698, 61] on div "# Avoid being seen by the ogre. Collect all the gems. hero . moveRight ( ) hero…" at bounding box center [747, 177] width 227 height 309
type textarea "hero.moveRight()"
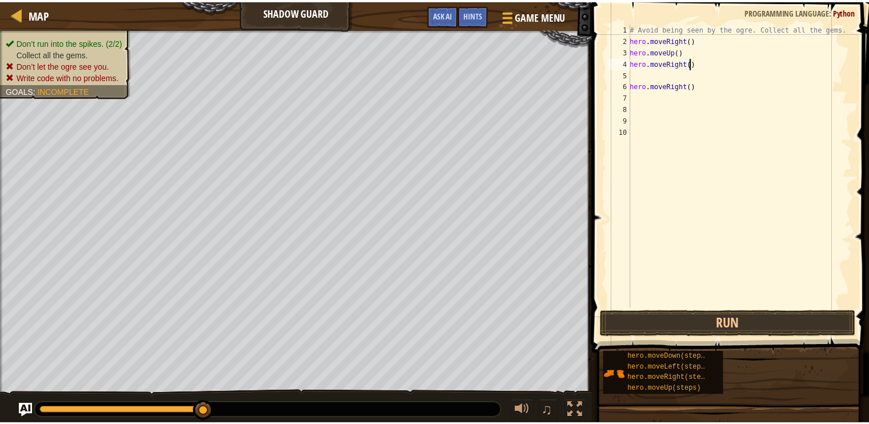
scroll to position [5, 0]
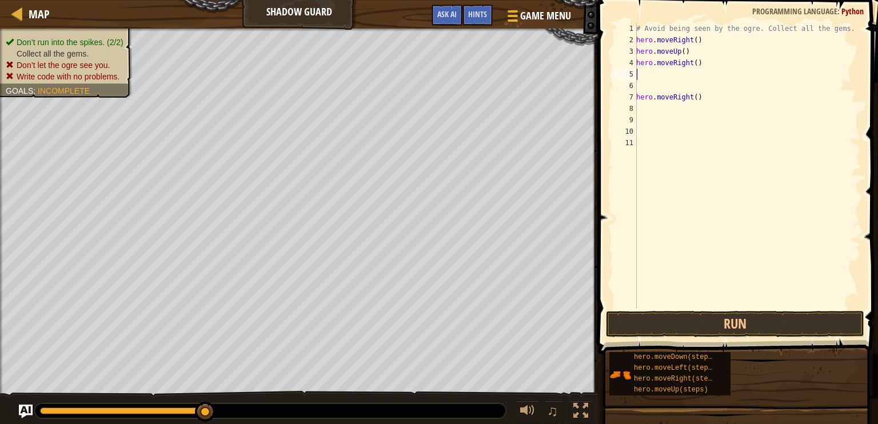
type textarea "hero.moveRight()"
type textarea "h"
type textarea "hero.moveRight()"
type textarea "hero.moveDown()"
click at [802, 318] on button "Run" at bounding box center [735, 324] width 258 height 26
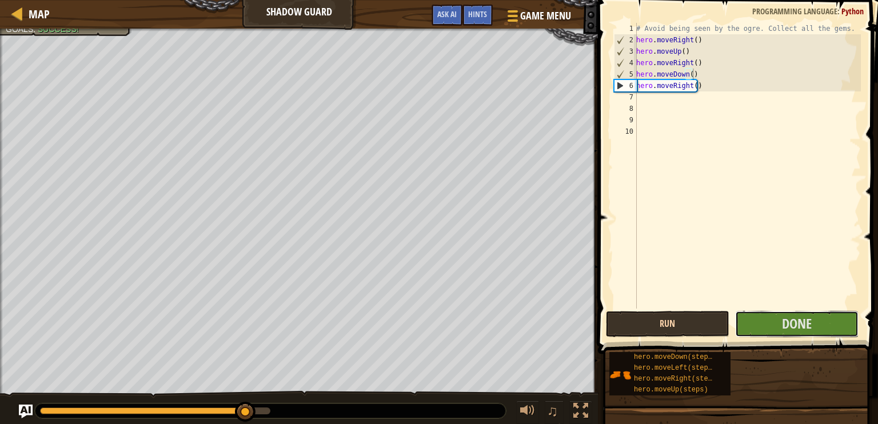
click at [802, 318] on span "Done" at bounding box center [797, 323] width 30 height 18
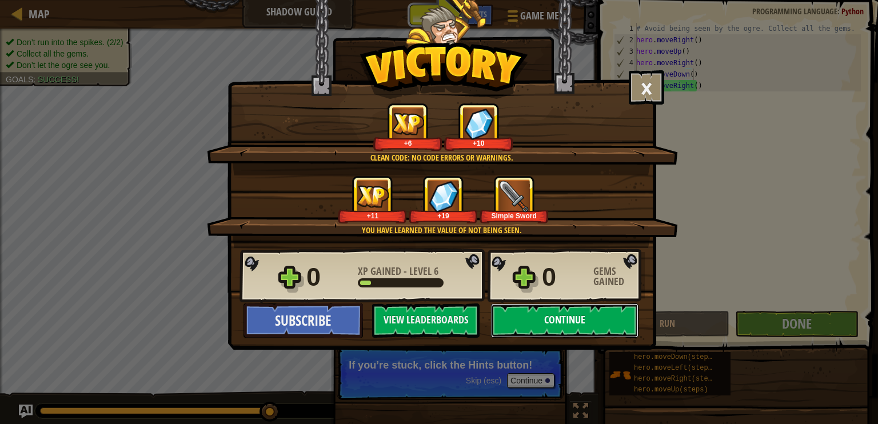
click at [587, 315] on button "Continue" at bounding box center [564, 320] width 147 height 34
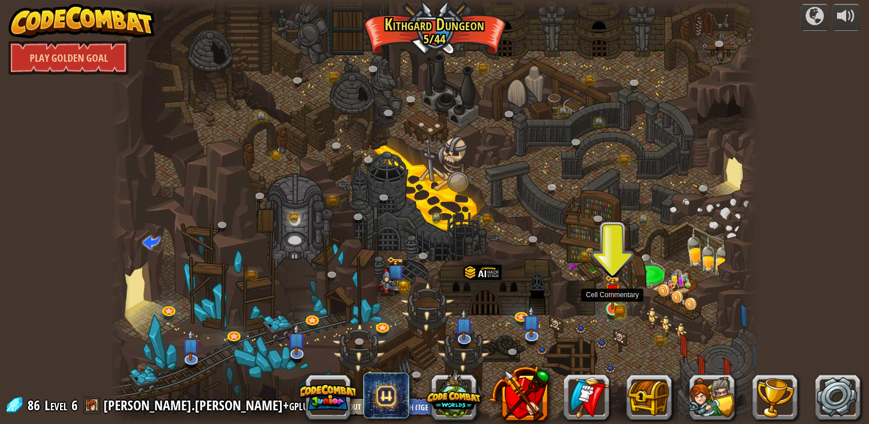
click at [614, 306] on img at bounding box center [613, 291] width 16 height 35
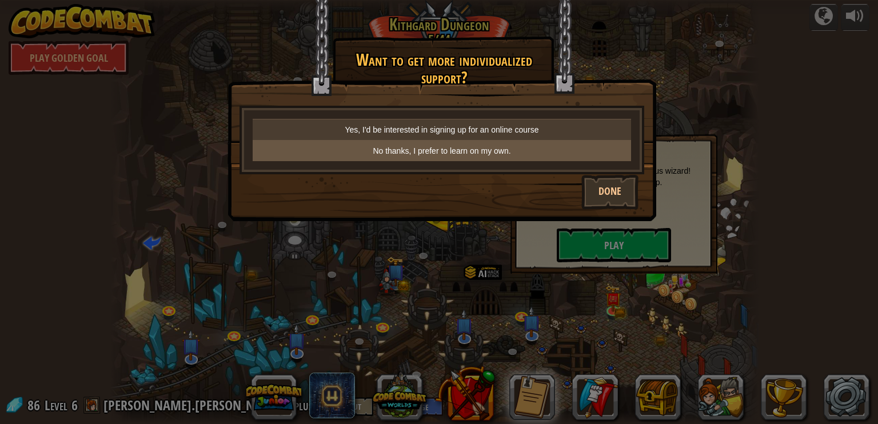
click at [555, 148] on p "No thanks, I prefer to learn on my own." at bounding box center [441, 150] width 369 height 11
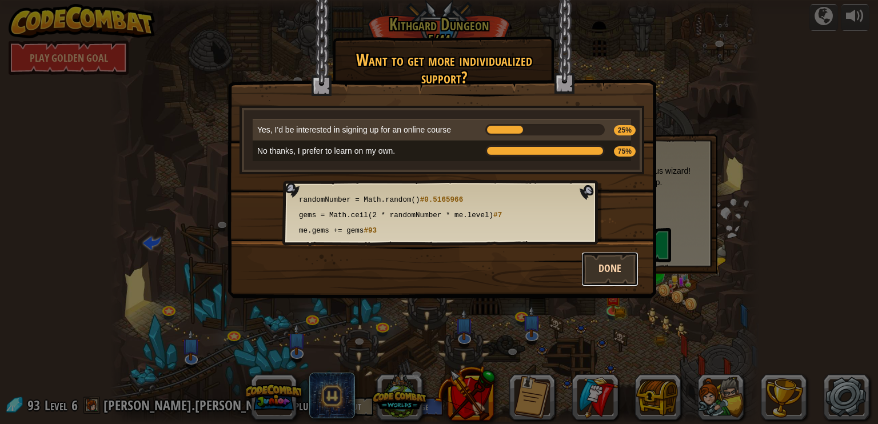
click at [618, 262] on button "Done" at bounding box center [609, 269] width 57 height 34
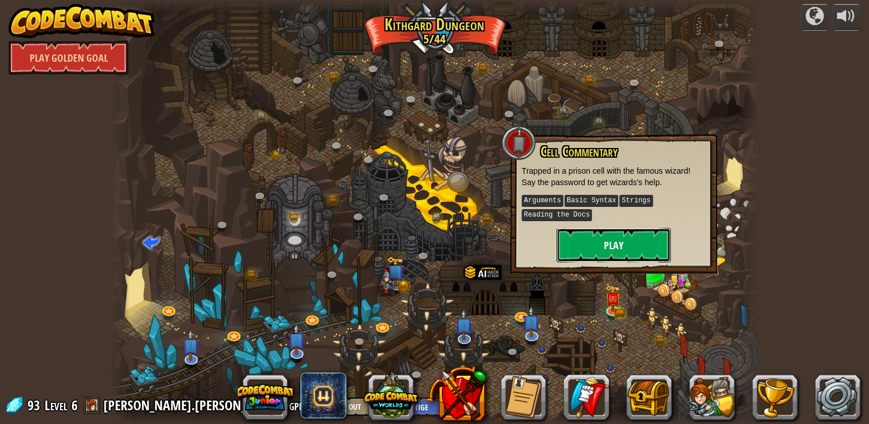
click at [642, 251] on button "Play" at bounding box center [614, 245] width 114 height 34
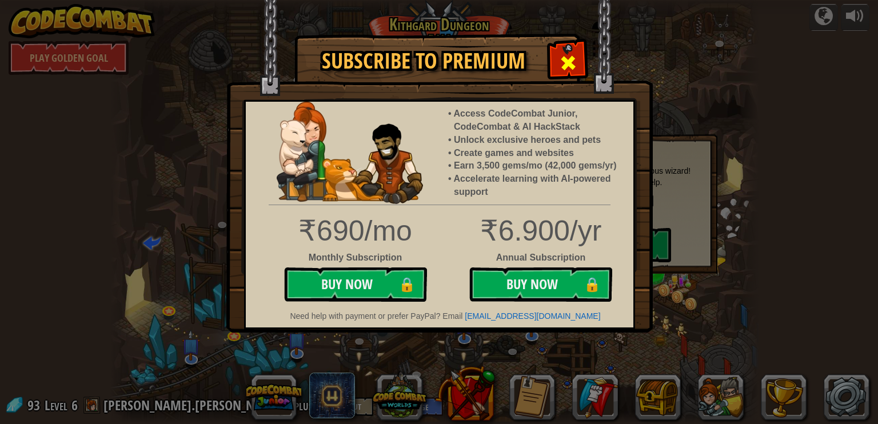
click at [567, 65] on span at bounding box center [568, 63] width 18 height 18
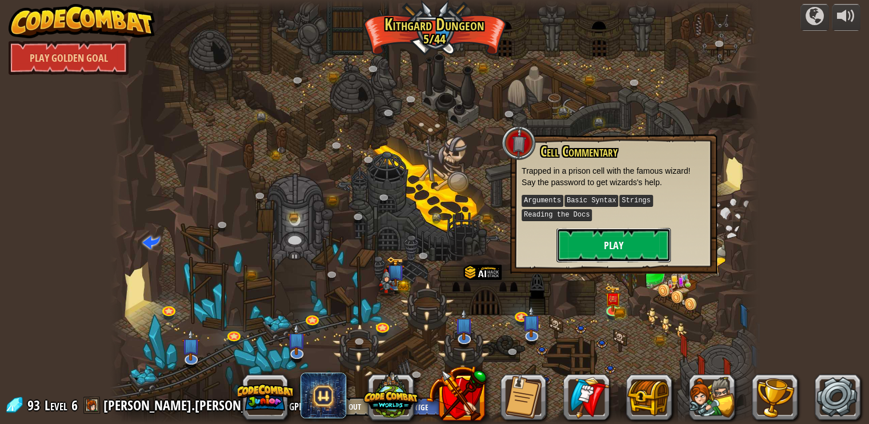
click at [608, 242] on button "Play" at bounding box center [614, 245] width 114 height 34
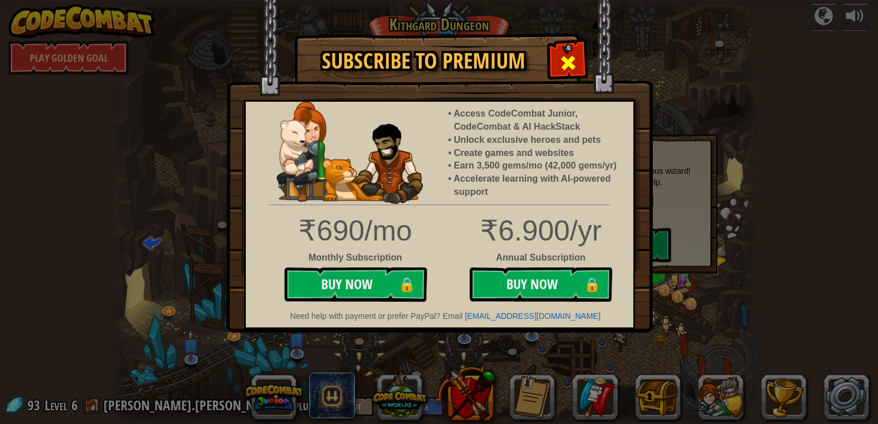
click at [570, 63] on span at bounding box center [568, 63] width 18 height 18
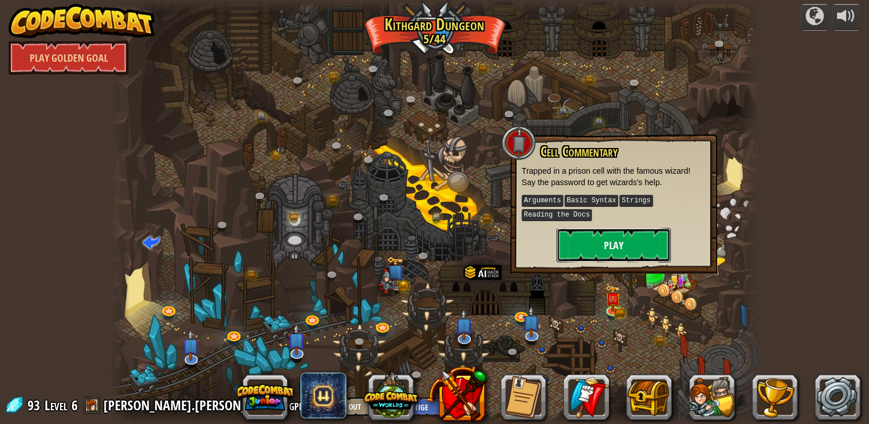
click at [627, 238] on button "Play" at bounding box center [614, 245] width 114 height 34
click at [626, 235] on button "Play" at bounding box center [614, 245] width 114 height 34
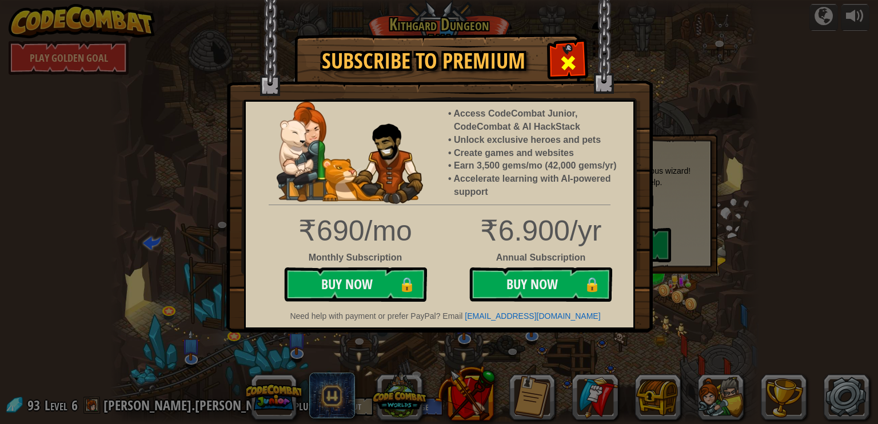
click at [563, 66] on span at bounding box center [568, 63] width 18 height 18
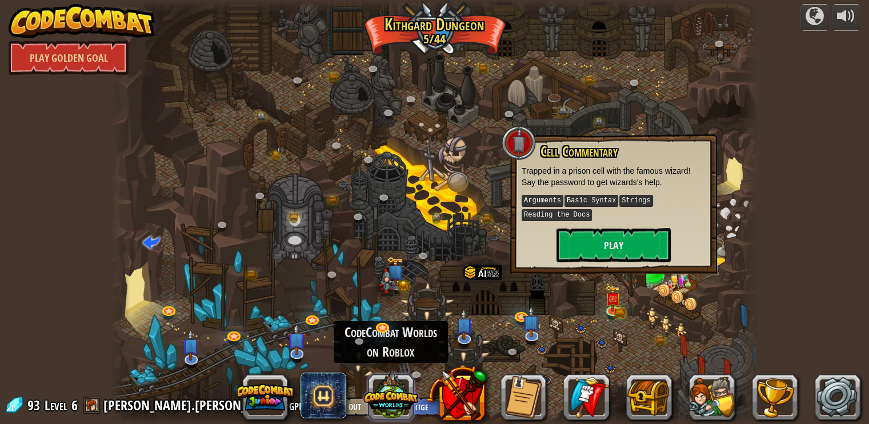
click at [386, 400] on button at bounding box center [390, 394] width 55 height 55
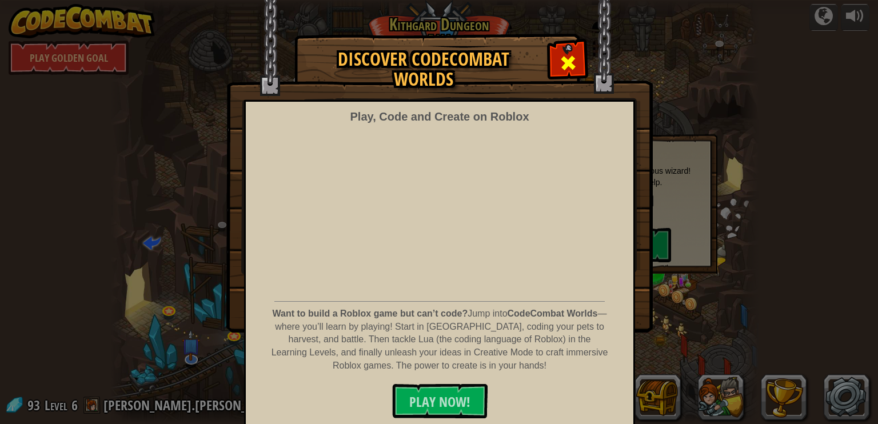
click at [563, 63] on span at bounding box center [568, 63] width 18 height 18
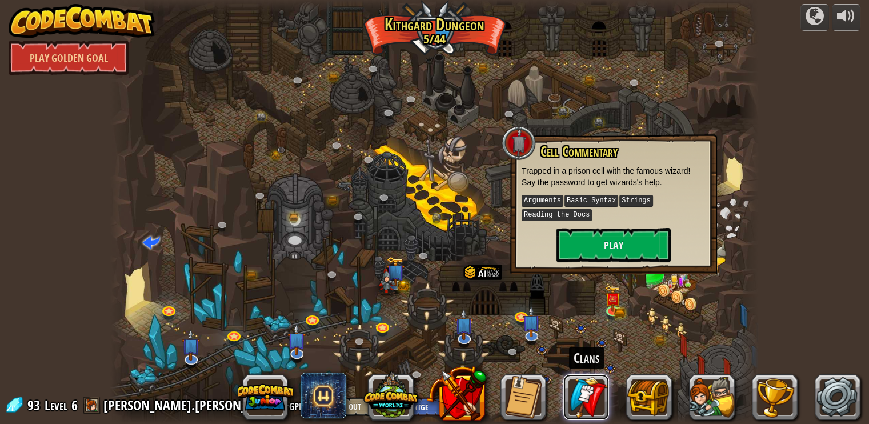
click at [589, 393] on link at bounding box center [586, 397] width 46 height 46
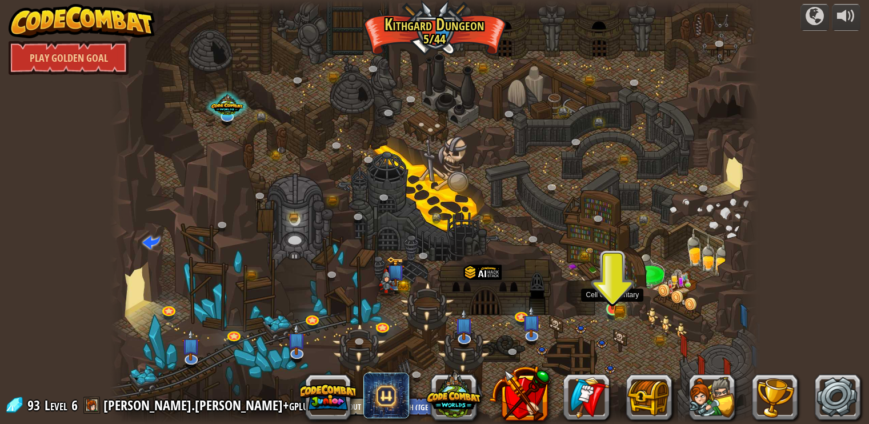
click at [615, 290] on img at bounding box center [613, 291] width 16 height 35
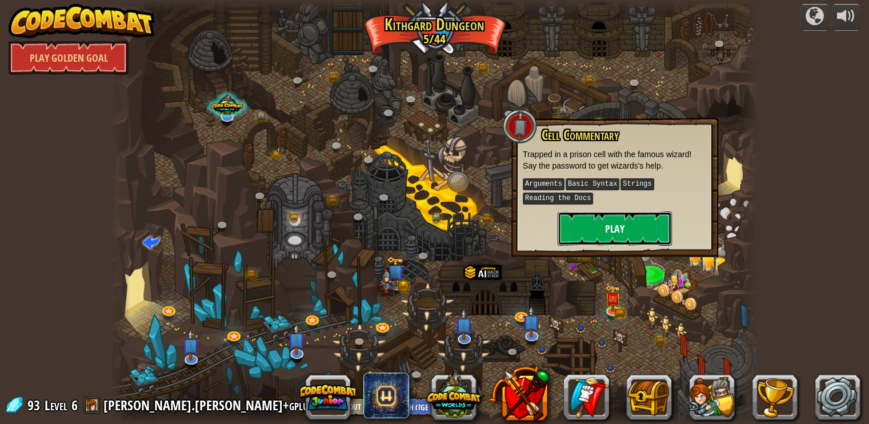
click at [605, 239] on button "Play" at bounding box center [615, 228] width 114 height 34
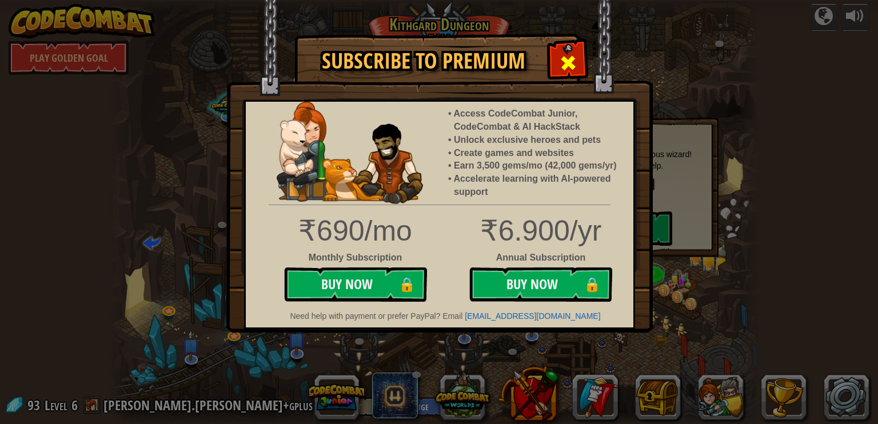
click at [562, 72] on span at bounding box center [568, 63] width 18 height 18
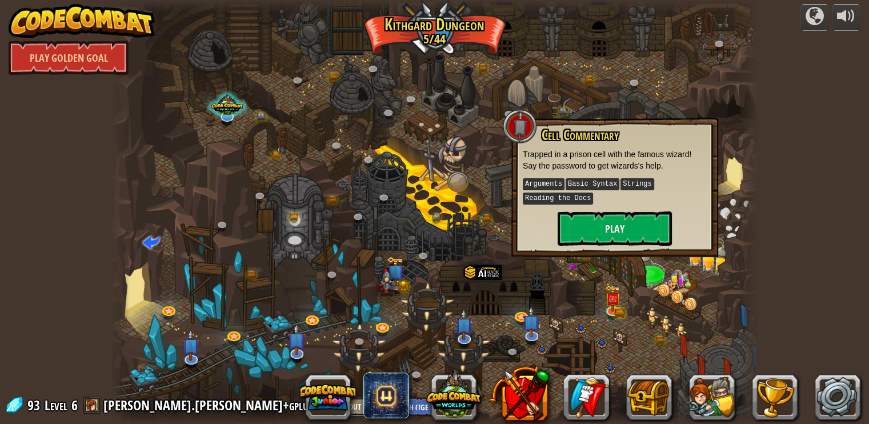
click at [322, 409] on button "Log Out" at bounding box center [347, 406] width 51 height 19
